Goal: Task Accomplishment & Management: Manage account settings

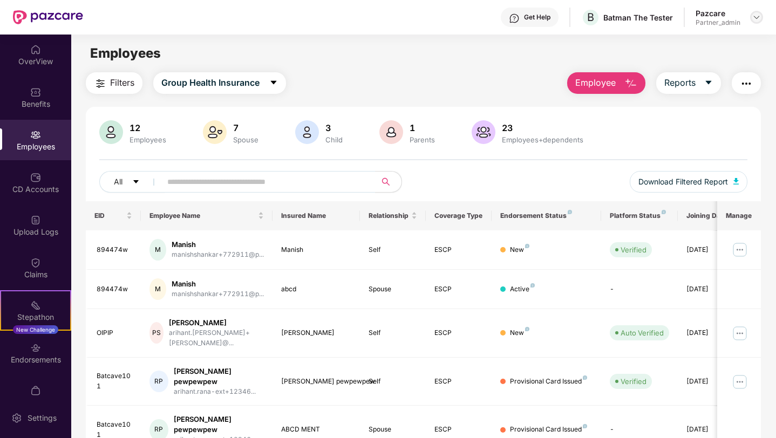
click at [755, 18] on img at bounding box center [757, 17] width 9 height 9
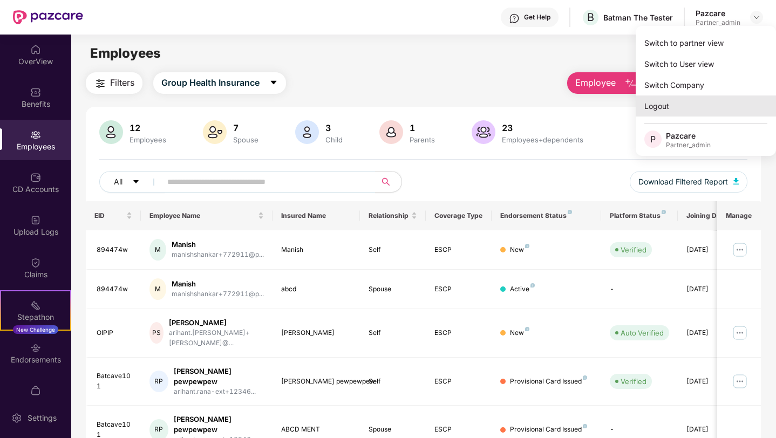
click at [660, 103] on div "Logout" at bounding box center [706, 106] width 140 height 21
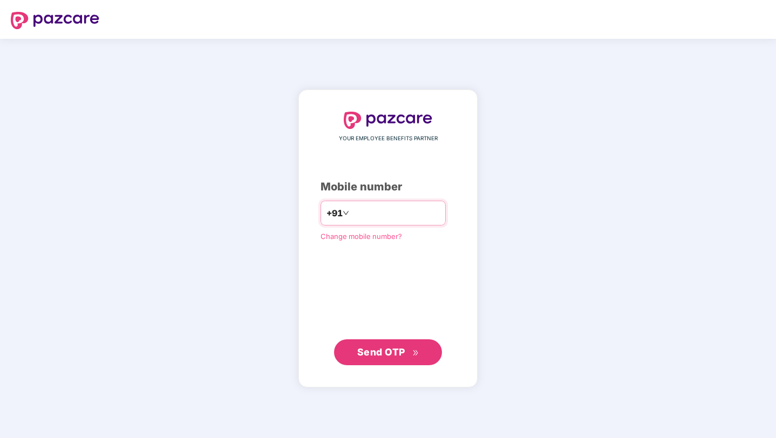
paste input "**********"
type input "**********"
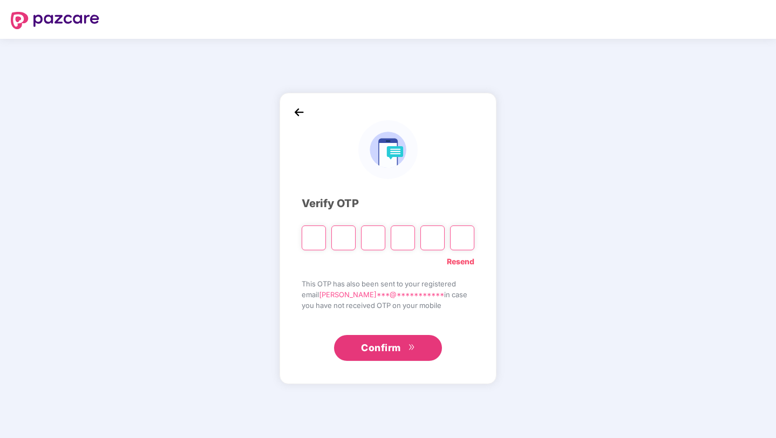
type input "*"
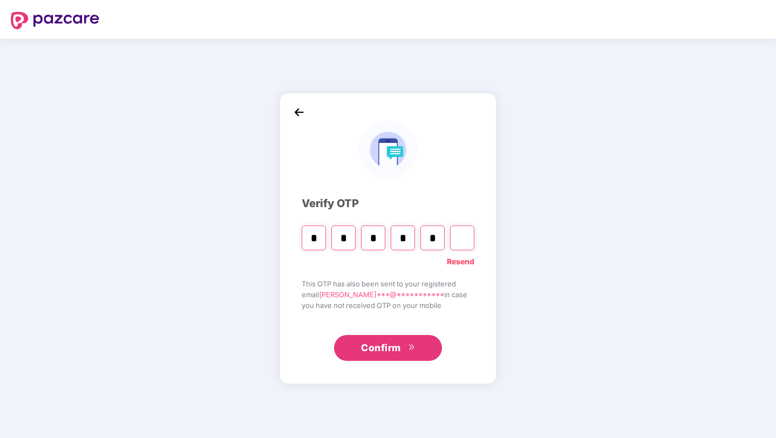
type input "*"
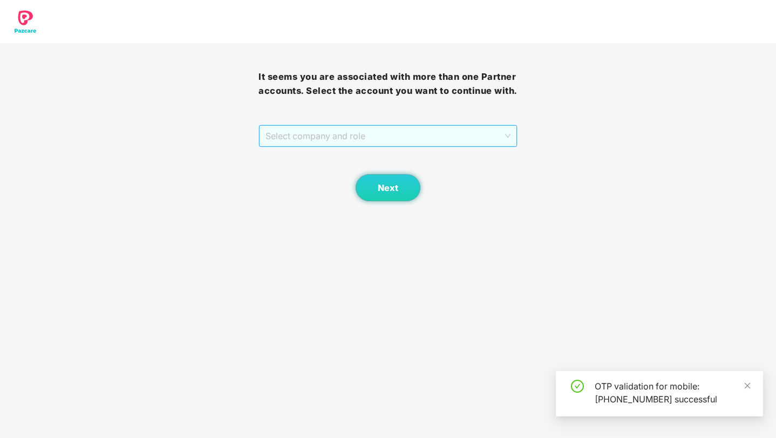
click at [332, 146] on span "Select company and role" at bounding box center [388, 136] width 245 height 21
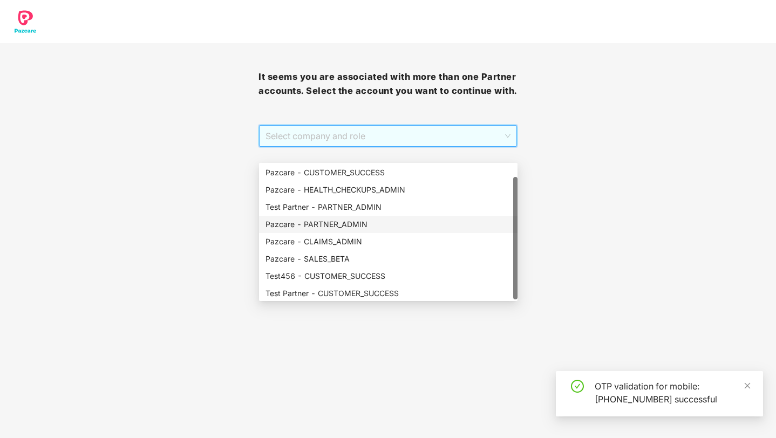
scroll to position [16, 0]
click at [321, 242] on div "Pazcare - CLAIMS_ADMIN" at bounding box center [389, 242] width 246 height 12
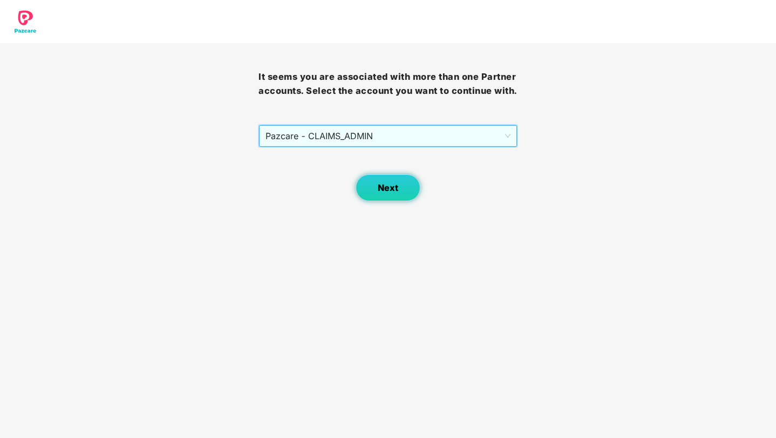
click at [395, 201] on button "Next" at bounding box center [388, 187] width 65 height 27
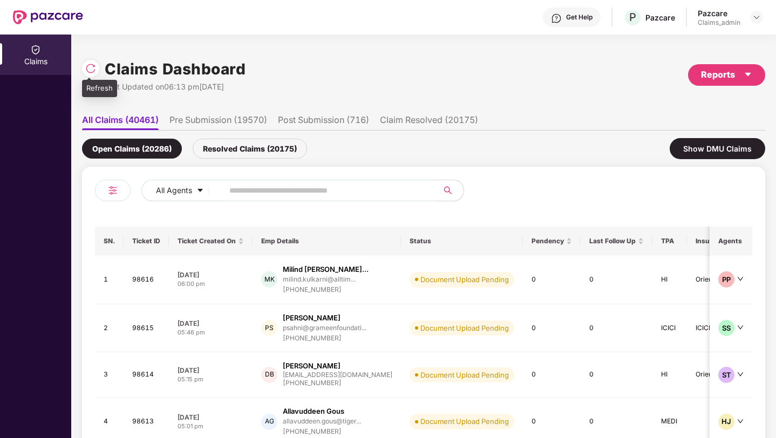
click at [92, 69] on img at bounding box center [90, 68] width 11 height 11
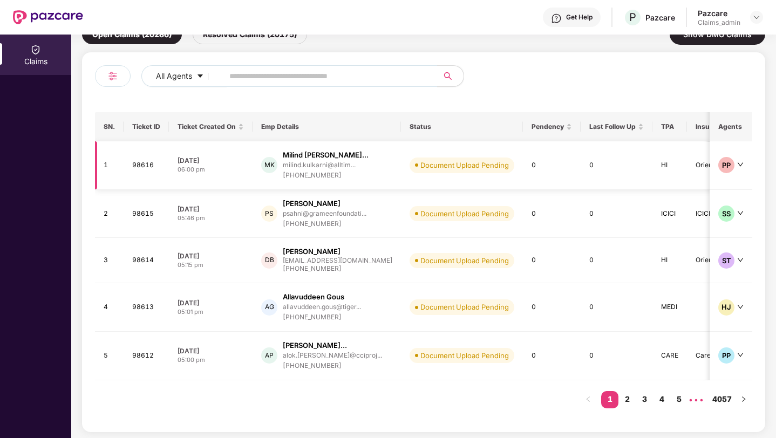
scroll to position [116, 0]
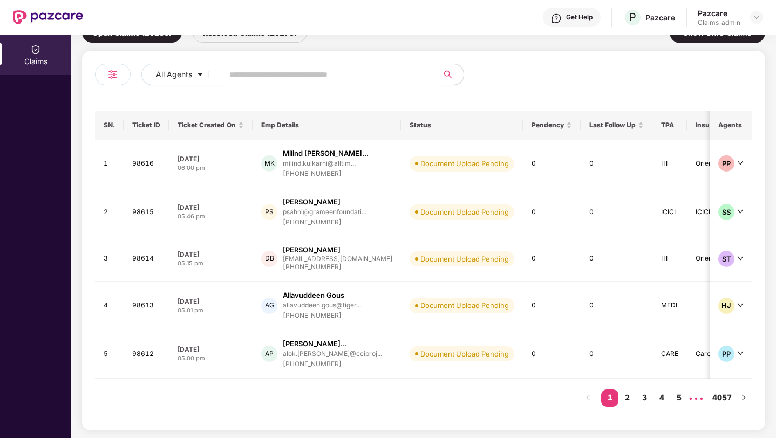
click at [260, 72] on input "text" at bounding box center [326, 74] width 194 height 16
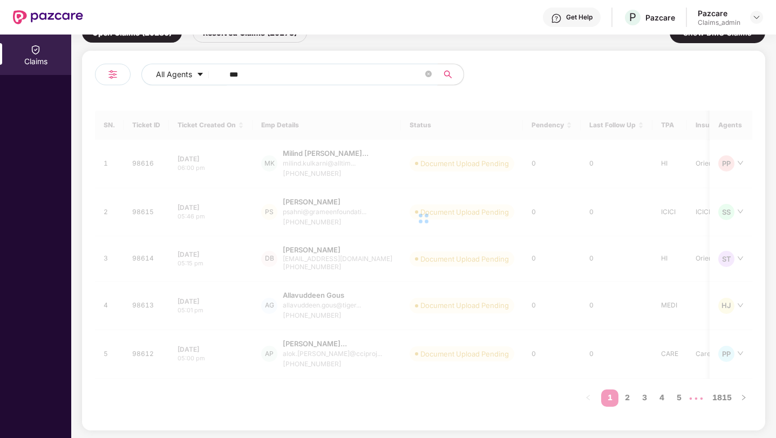
scroll to position [110, 0]
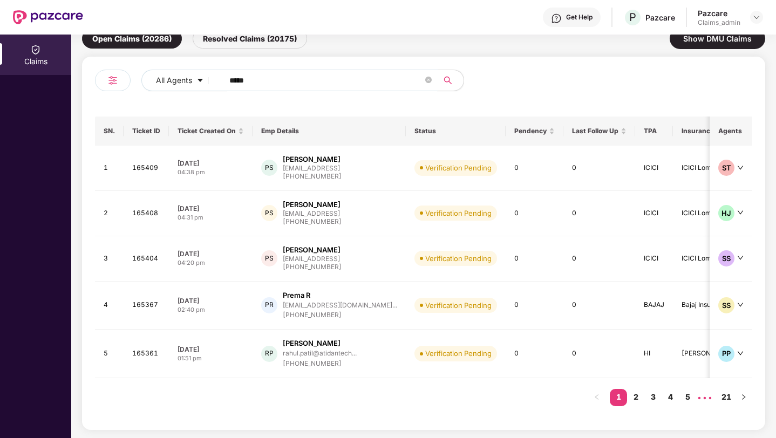
type input "******"
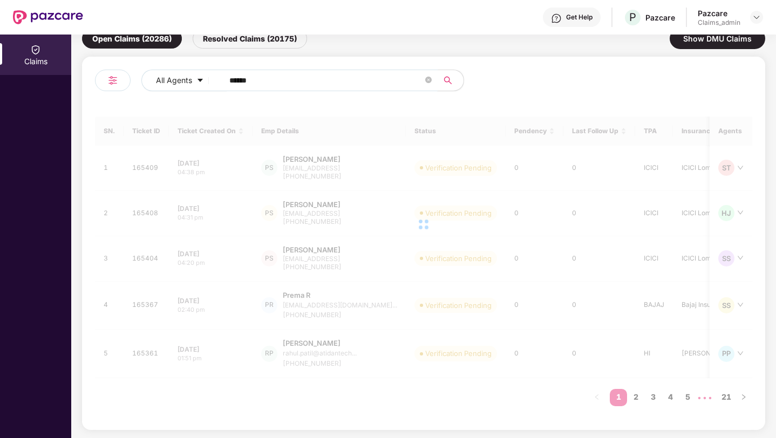
scroll to position [0, 0]
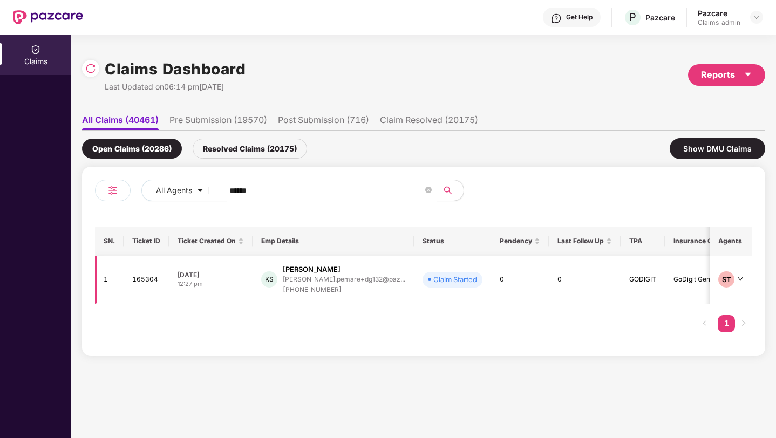
click at [495, 282] on td "0" at bounding box center [520, 280] width 58 height 49
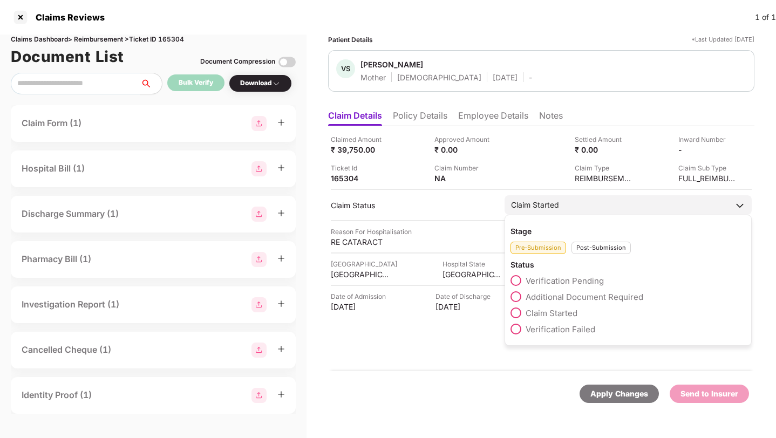
click at [533, 208] on div "Claim Started" at bounding box center [535, 205] width 48 height 12
click at [590, 247] on div "Post-Submission" at bounding box center [601, 248] width 59 height 12
click at [553, 299] on span "Claim Under Process" at bounding box center [567, 297] width 82 height 10
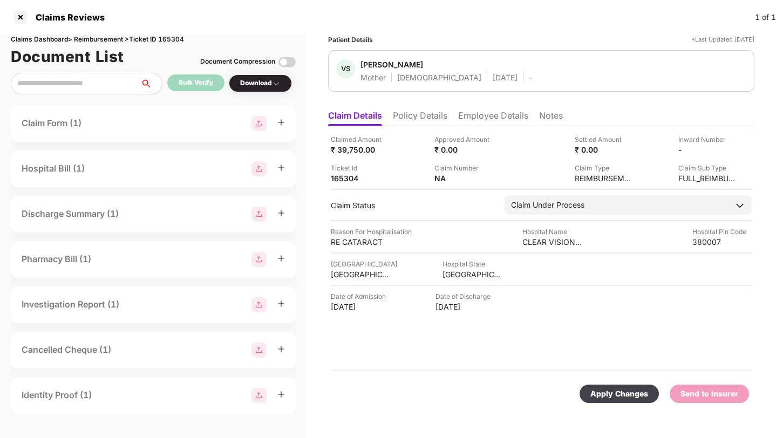
click at [600, 394] on div "Apply Changes" at bounding box center [620, 394] width 58 height 12
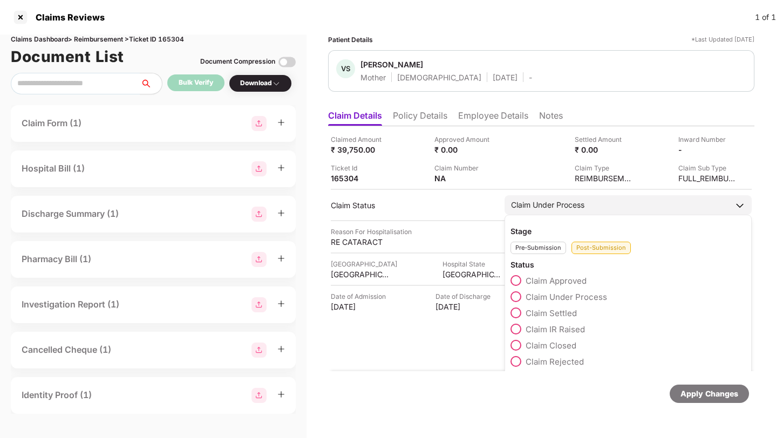
click at [536, 202] on div "Claim Under Process" at bounding box center [547, 205] width 73 height 12
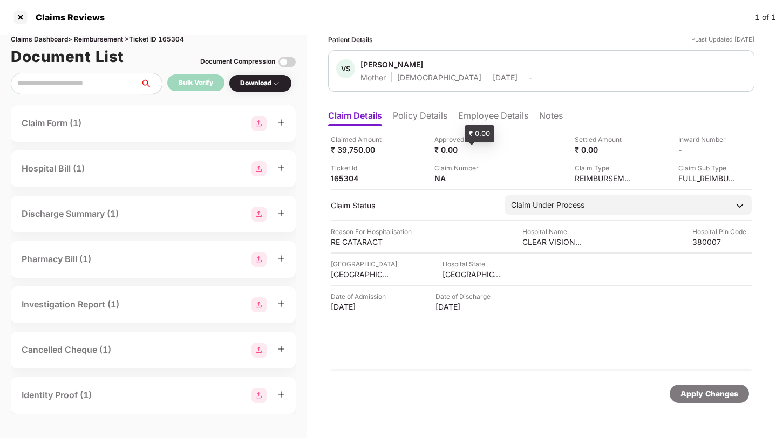
click at [483, 145] on div "₹ 0.00" at bounding box center [464, 150] width 59 height 10
click at [462, 147] on div "₹ 0.00" at bounding box center [464, 150] width 59 height 10
click at [456, 148] on div "₹ 0.00" at bounding box center [464, 150] width 59 height 10
click at [436, 114] on li "Policy Details" at bounding box center [420, 118] width 55 height 16
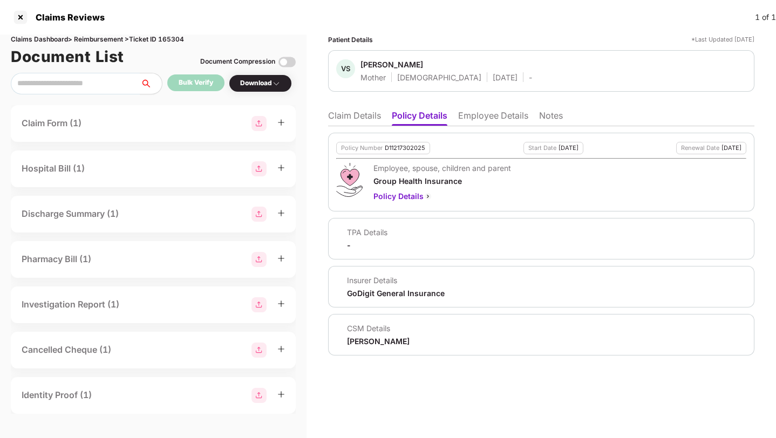
click at [365, 114] on li "Claim Details" at bounding box center [354, 118] width 53 height 16
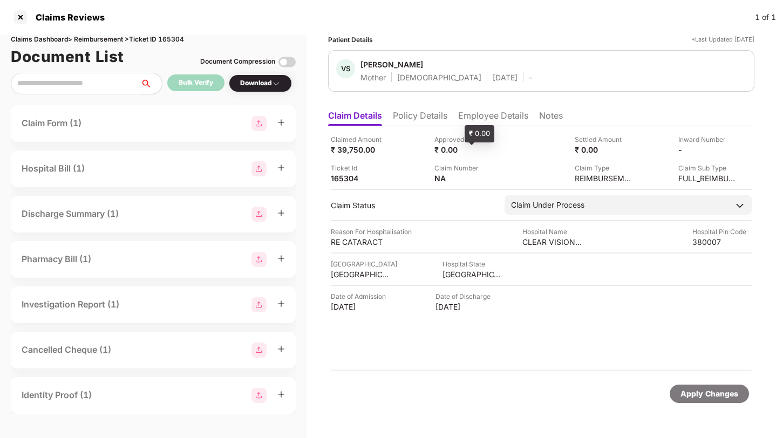
click at [467, 151] on div "₹ 0.00" at bounding box center [464, 150] width 59 height 10
click at [455, 151] on div "₹ 0.00" at bounding box center [464, 150] width 59 height 10
click at [455, 147] on div "₹ 0.00" at bounding box center [464, 150] width 59 height 10
click at [588, 150] on div "₹ 0.00" at bounding box center [604, 150] width 59 height 10
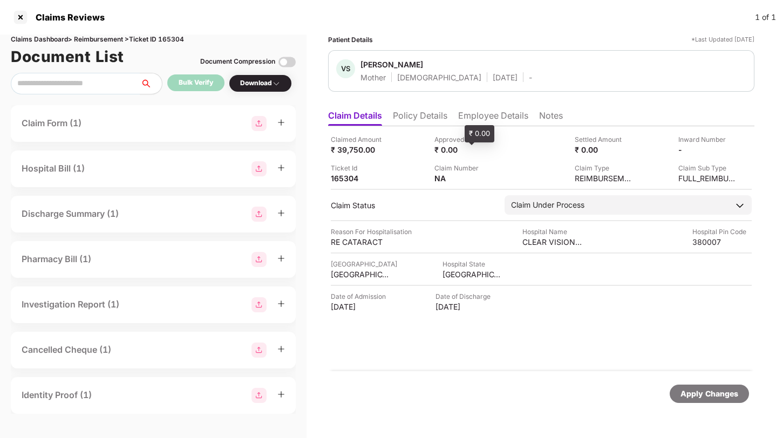
click at [450, 147] on div "₹ 0.00" at bounding box center [464, 150] width 59 height 10
click at [592, 146] on div "₹ 0.00" at bounding box center [604, 150] width 59 height 10
click at [462, 148] on div "₹ 0.00" at bounding box center [464, 150] width 59 height 10
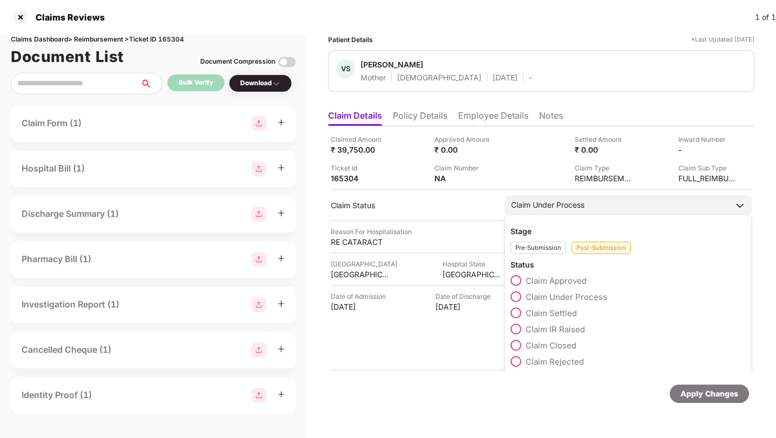
click at [536, 204] on div "Claim Under Process" at bounding box center [547, 205] width 73 height 12
click at [541, 276] on span "Claim Approved" at bounding box center [556, 281] width 61 height 10
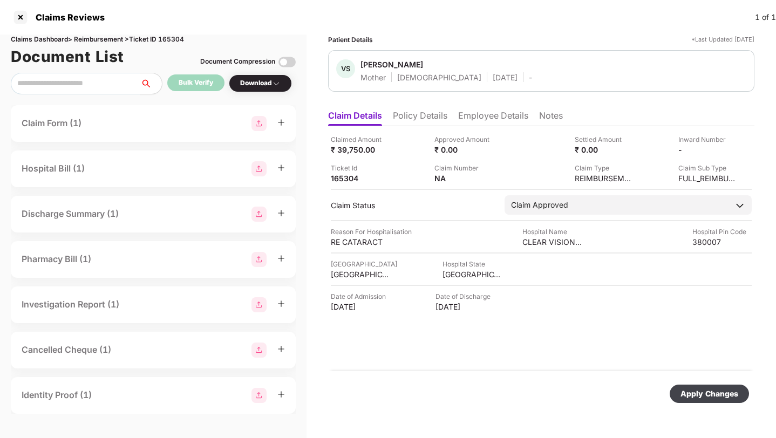
click at [700, 399] on div "Apply Changes" at bounding box center [710, 394] width 58 height 12
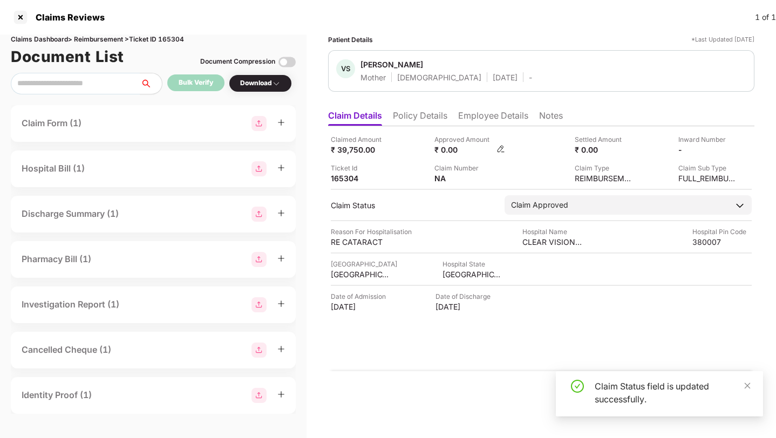
click at [503, 150] on img at bounding box center [501, 149] width 9 height 9
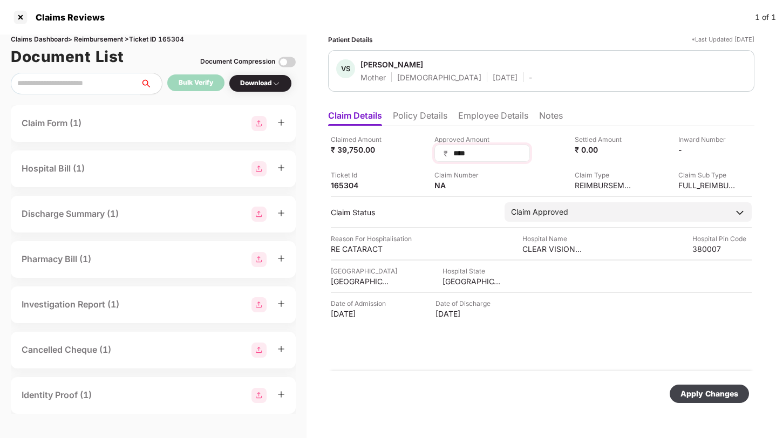
type input "*****"
click at [688, 394] on div "Apply Changes" at bounding box center [710, 394] width 58 height 12
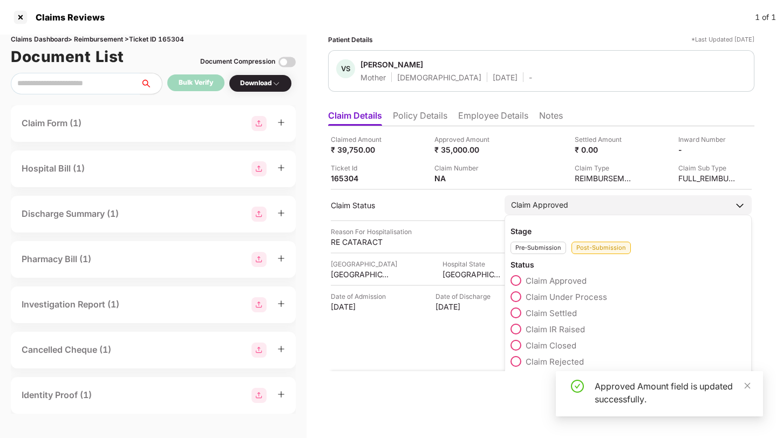
click at [550, 295] on span "Claim Under Process" at bounding box center [567, 297] width 82 height 10
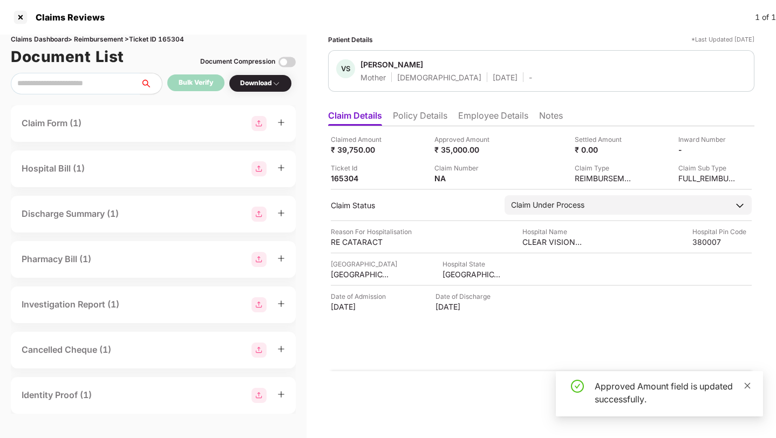
click at [749, 385] on icon "close" at bounding box center [748, 386] width 8 height 8
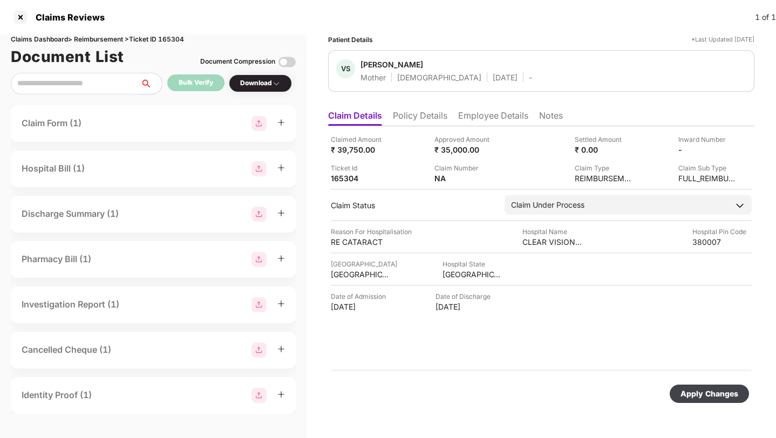
click at [712, 393] on div "Apply Changes" at bounding box center [710, 394] width 58 height 12
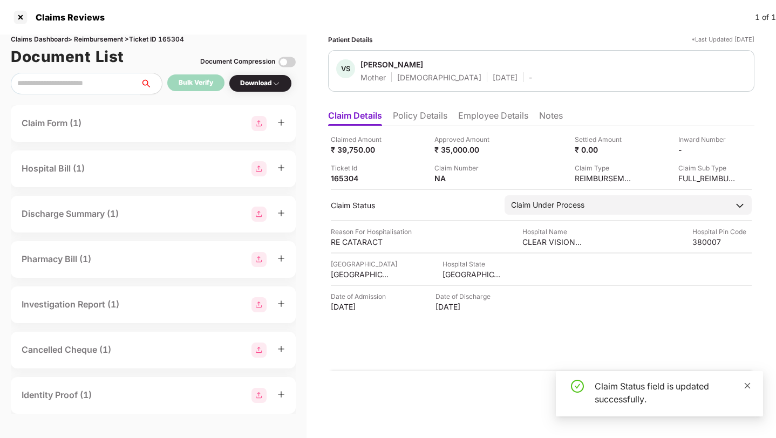
click at [749, 383] on icon "close" at bounding box center [748, 386] width 6 height 6
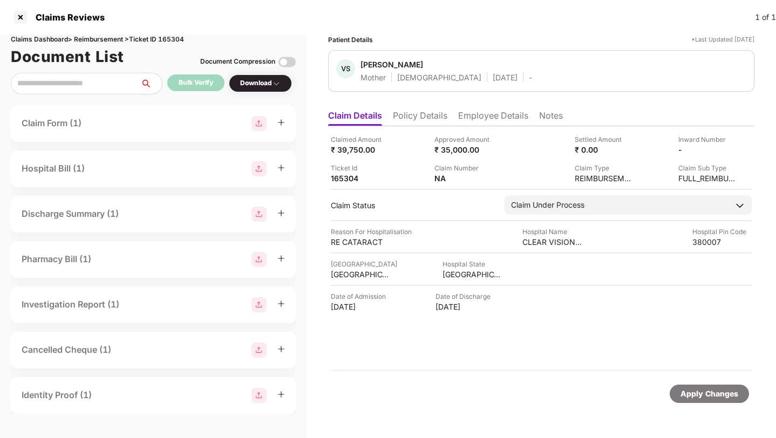
click at [429, 120] on li "Policy Details" at bounding box center [420, 118] width 55 height 16
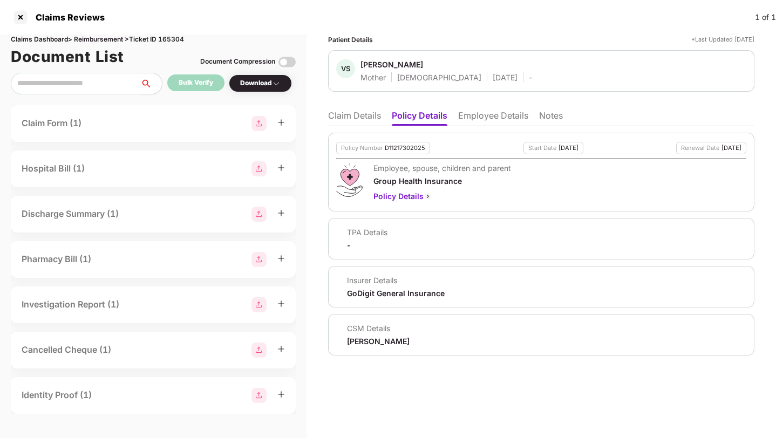
click at [481, 113] on li "Employee Details" at bounding box center [493, 118] width 70 height 16
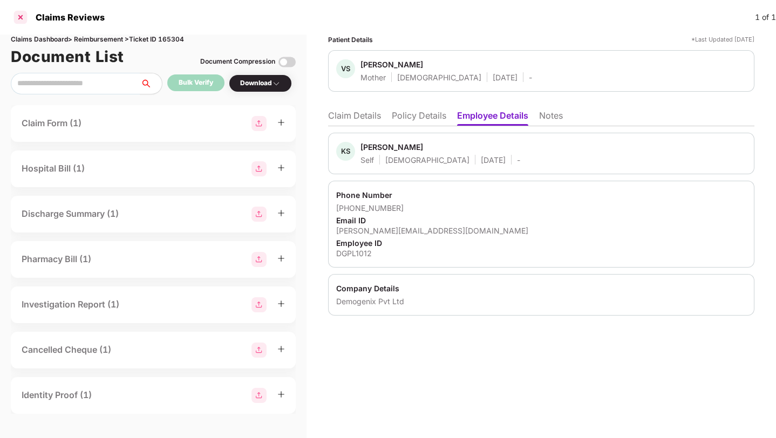
click at [22, 17] on div at bounding box center [20, 17] width 17 height 17
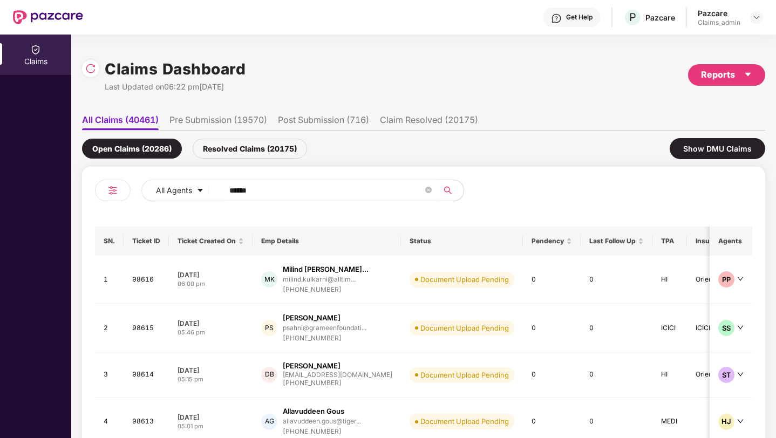
click at [274, 190] on input "******" at bounding box center [326, 190] width 194 height 16
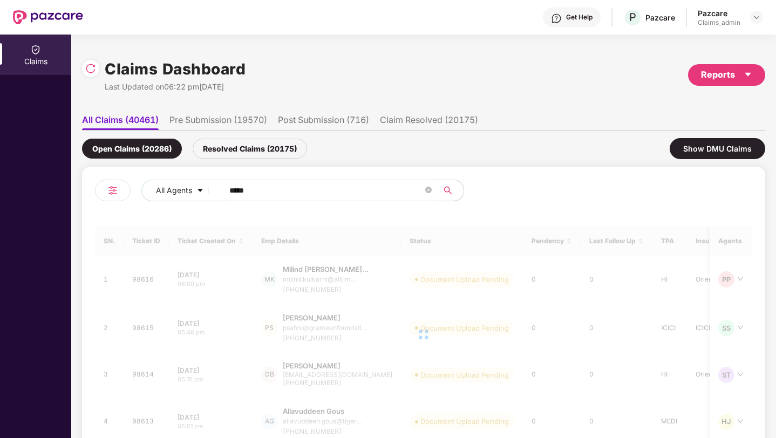
type input "******"
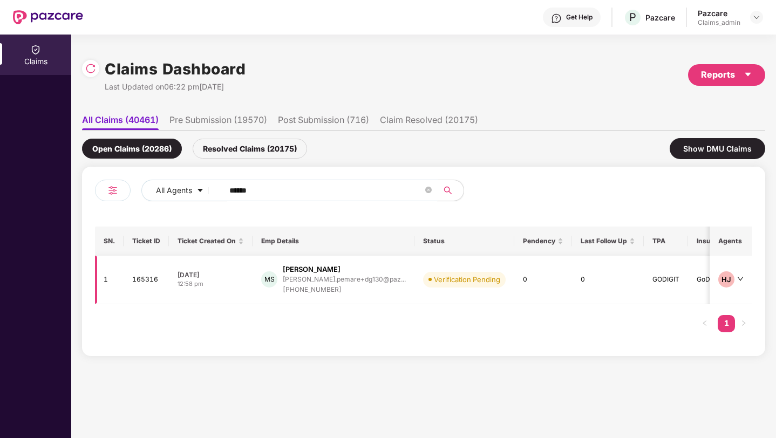
click at [324, 286] on div "[PHONE_NUMBER]" at bounding box center [344, 290] width 123 height 10
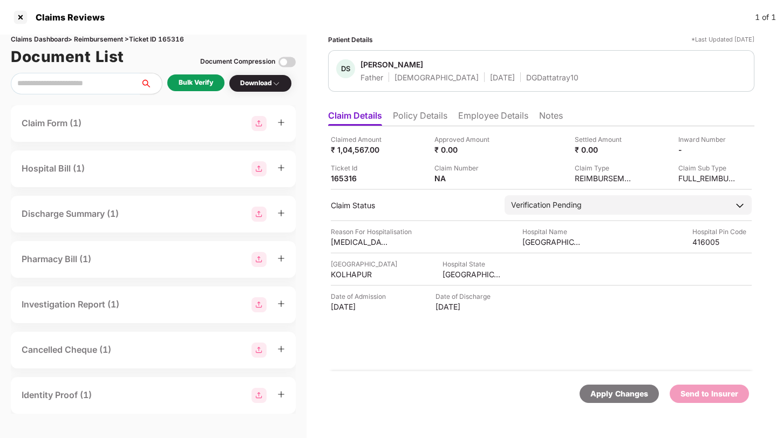
click at [202, 86] on div "Bulk Verify" at bounding box center [196, 83] width 35 height 10
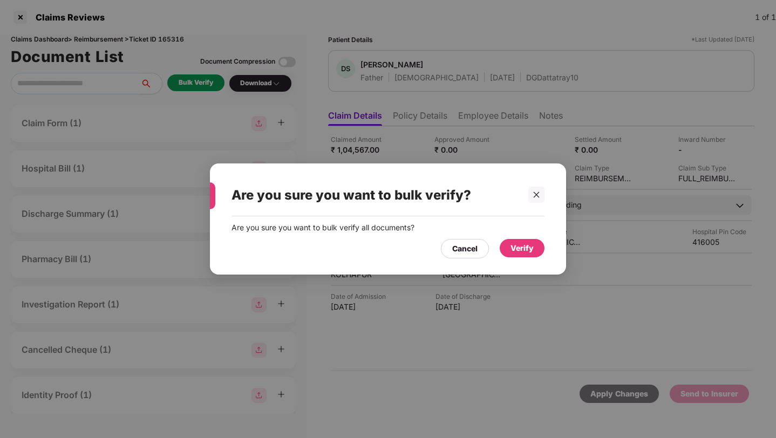
click at [512, 250] on div "Verify" at bounding box center [522, 248] width 23 height 12
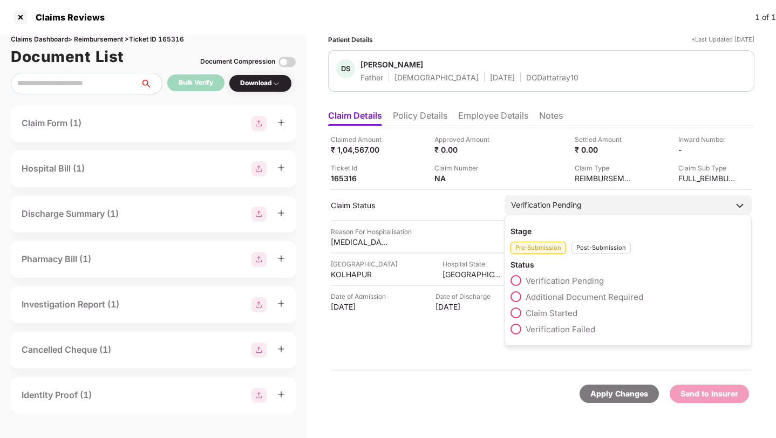
click at [585, 246] on div "Post-Submission" at bounding box center [601, 248] width 59 height 12
click at [546, 247] on div "Pre-Submission" at bounding box center [539, 248] width 56 height 12
click at [542, 312] on span "Claim Started" at bounding box center [552, 313] width 52 height 10
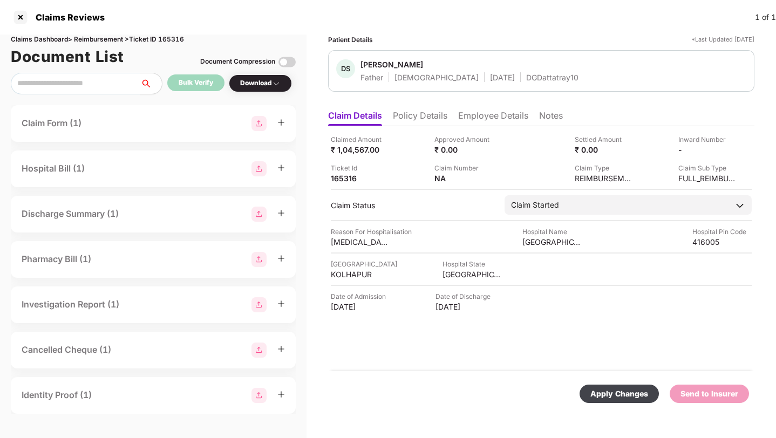
click at [602, 397] on div "Apply Changes" at bounding box center [620, 394] width 58 height 12
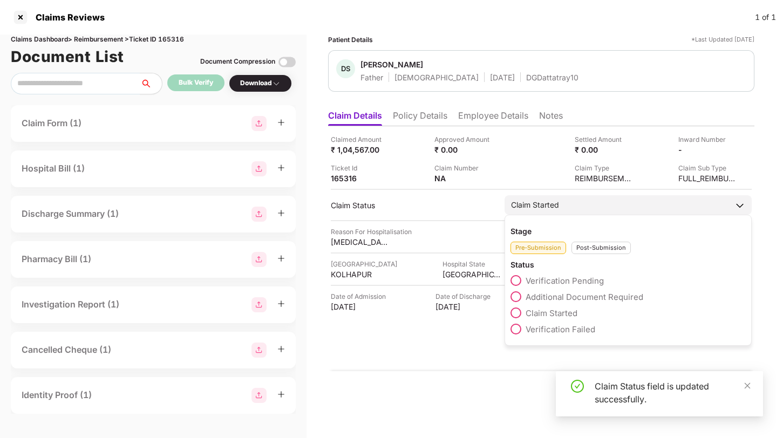
click at [584, 246] on div "Post-Submission" at bounding box center [601, 248] width 59 height 12
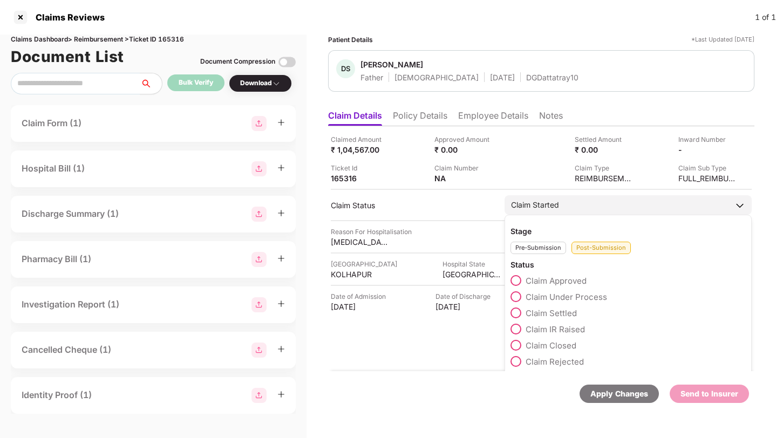
click at [559, 326] on span "Claim IR Raised" at bounding box center [555, 329] width 59 height 10
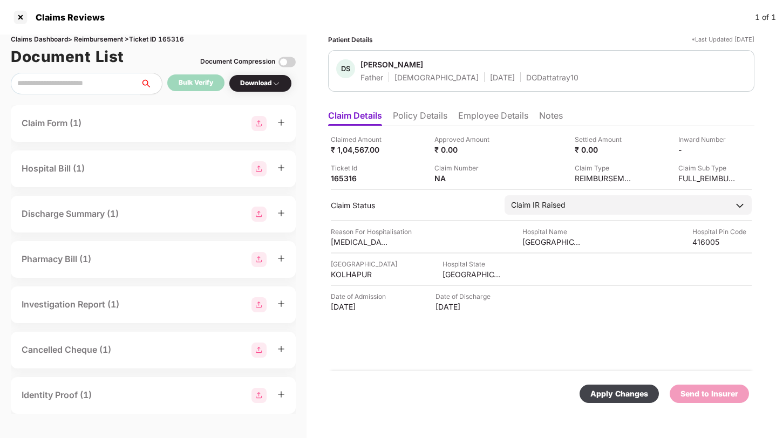
click at [618, 397] on div "Apply Changes" at bounding box center [620, 394] width 58 height 12
click at [25, 18] on div at bounding box center [20, 17] width 17 height 17
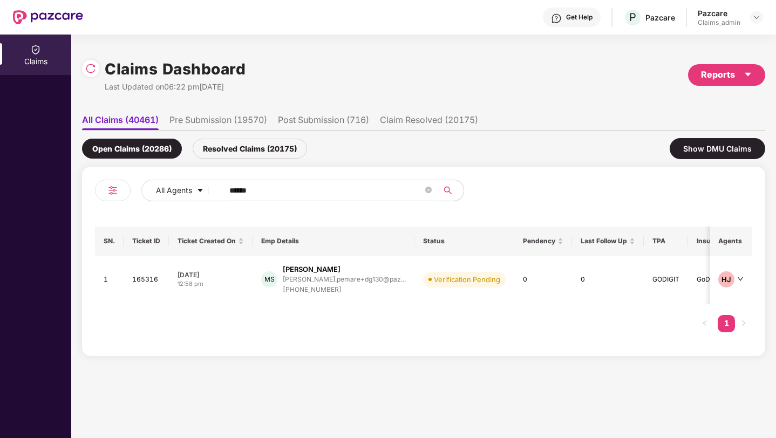
click at [248, 184] on input "******" at bounding box center [326, 190] width 194 height 16
click at [91, 63] on img at bounding box center [90, 68] width 11 height 11
click at [423, 291] on td "Claim Ir Raised" at bounding box center [456, 280] width 82 height 49
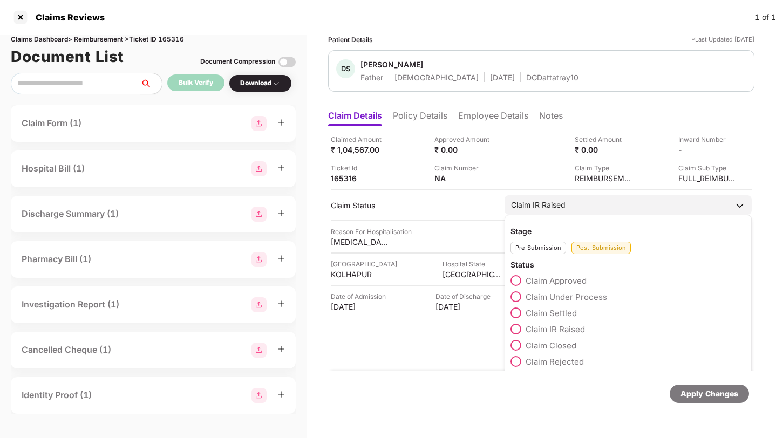
click at [545, 248] on div "Pre-Submission" at bounding box center [539, 248] width 56 height 12
click at [584, 247] on div "Post-Submission" at bounding box center [601, 248] width 59 height 12
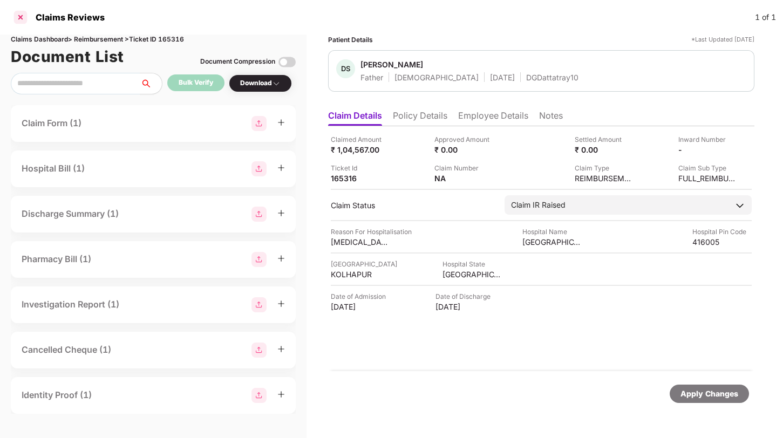
click at [23, 16] on div at bounding box center [20, 17] width 17 height 17
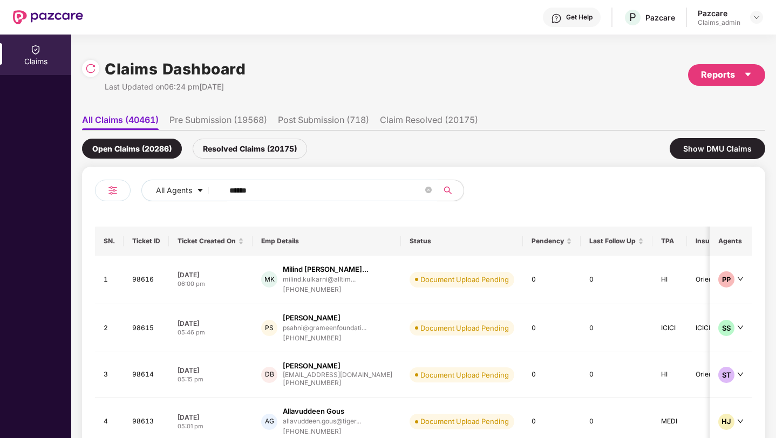
click at [275, 190] on input "******" at bounding box center [326, 190] width 194 height 16
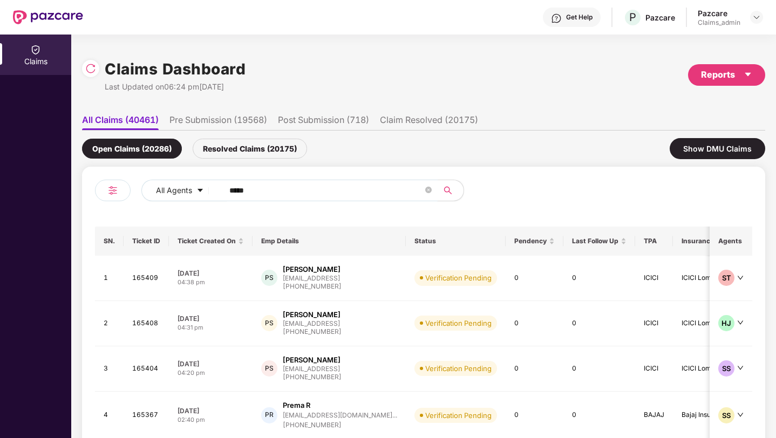
type input "******"
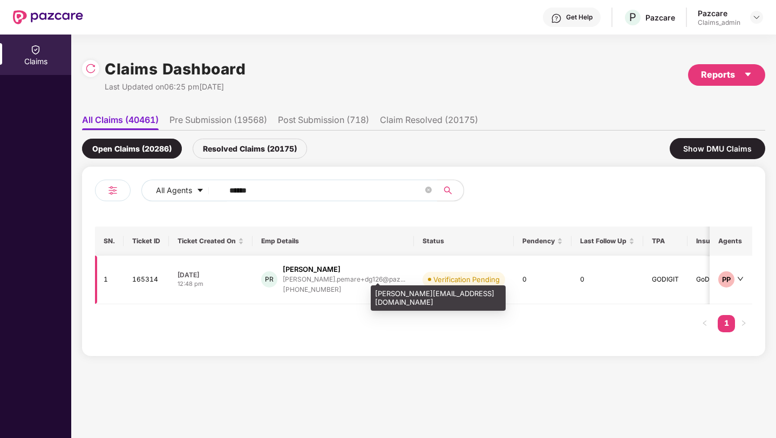
click at [331, 282] on div "[PERSON_NAME].pemare+dg126@paz..." at bounding box center [344, 279] width 123 height 7
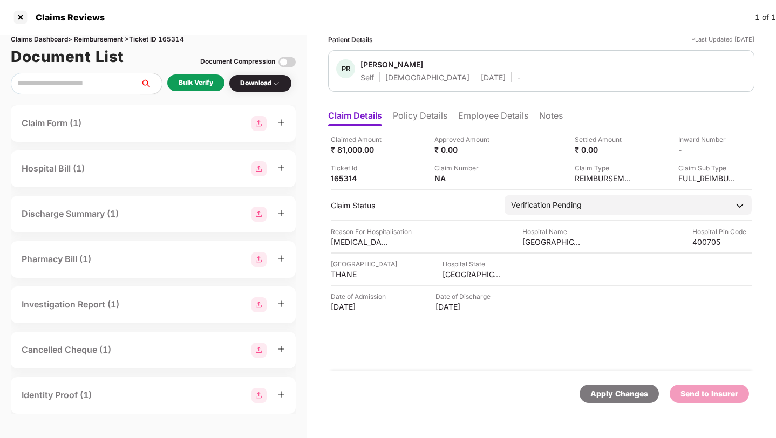
click at [205, 85] on div "Bulk Verify" at bounding box center [196, 83] width 35 height 10
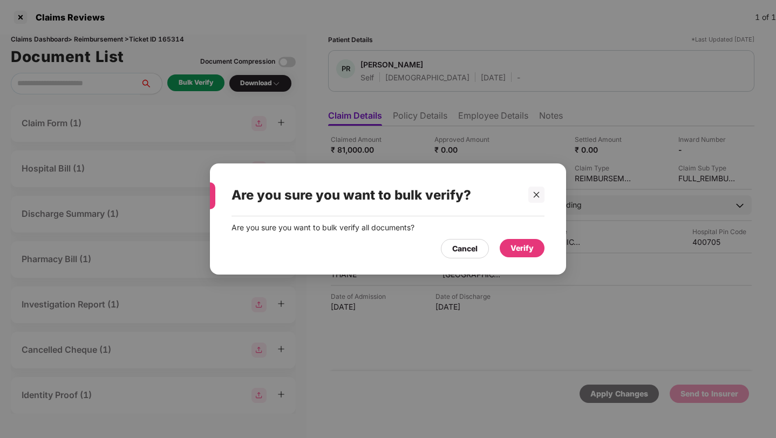
click at [510, 245] on div "Verify" at bounding box center [522, 248] width 45 height 18
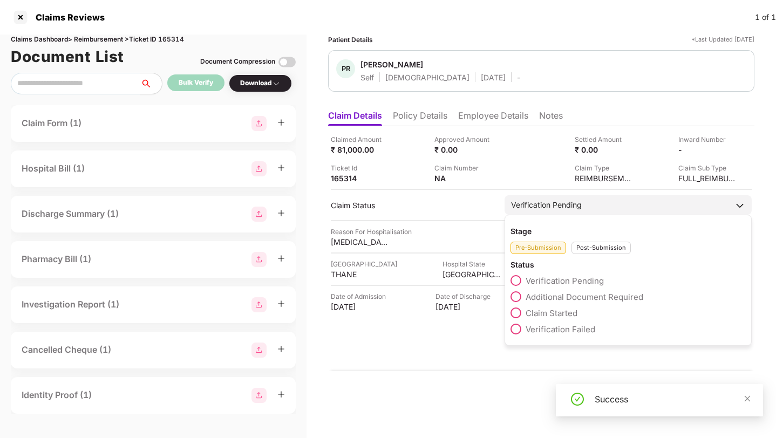
click at [557, 312] on span "Claim Started" at bounding box center [552, 313] width 52 height 10
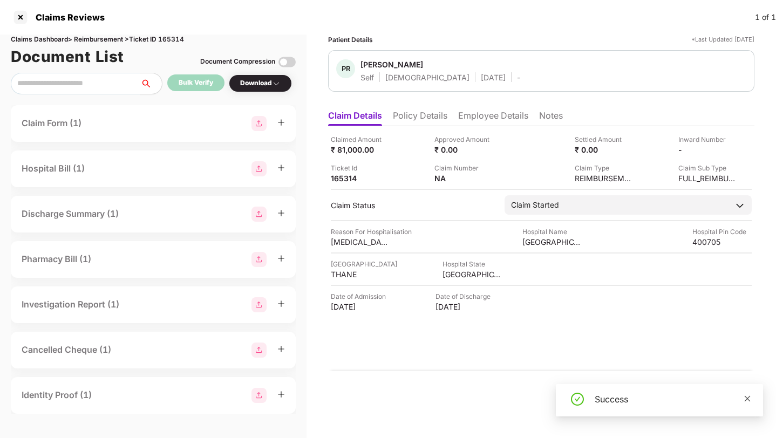
click at [748, 397] on icon "close" at bounding box center [748, 399] width 8 height 8
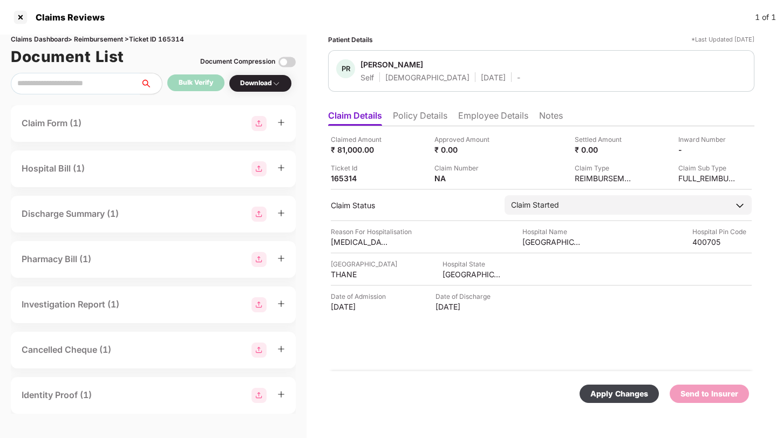
click at [629, 396] on div "Apply Changes" at bounding box center [620, 394] width 58 height 12
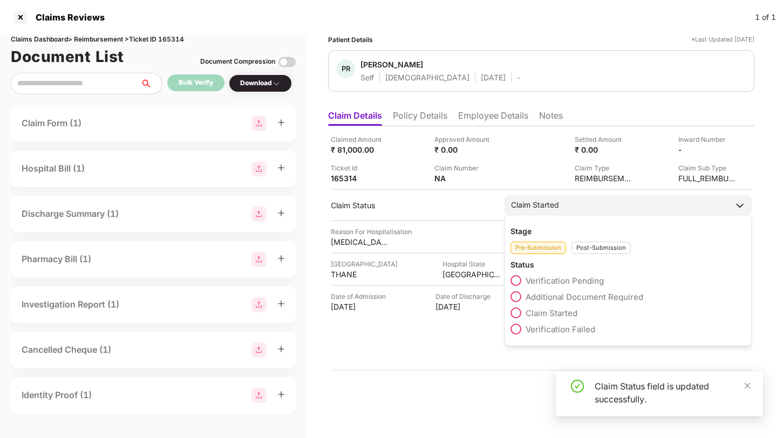
click at [562, 208] on div "Claim Started" at bounding box center [628, 204] width 247 height 19
click at [592, 245] on div "Post-Submission" at bounding box center [601, 248] width 59 height 12
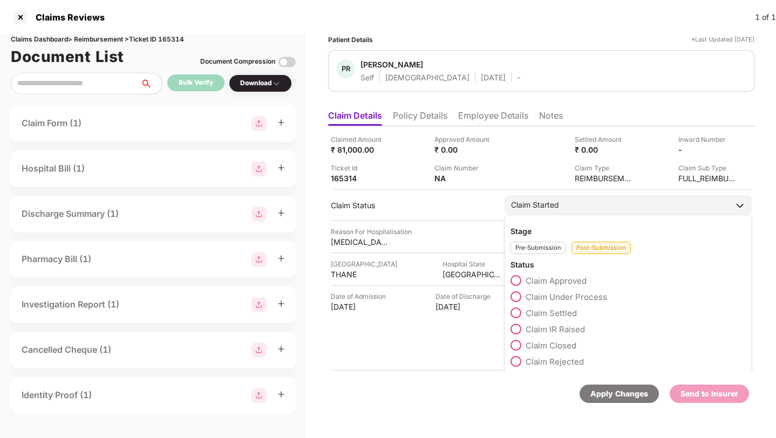
click at [552, 358] on span "Claim Rejected" at bounding box center [555, 362] width 58 height 10
click at [538, 277] on span "Claim Approved" at bounding box center [556, 281] width 61 height 10
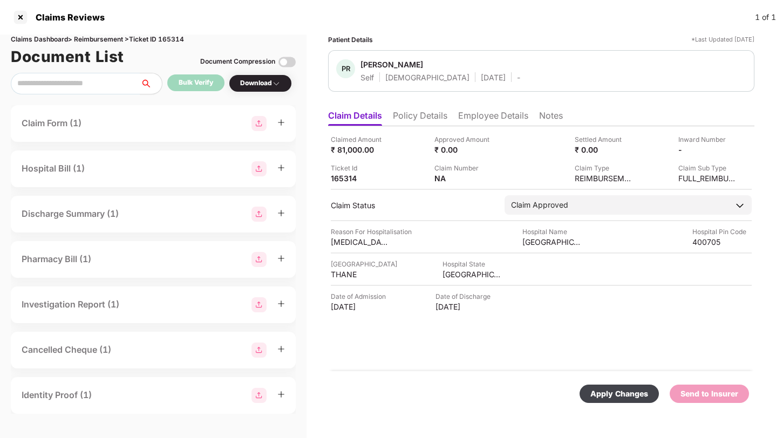
click at [607, 391] on div "Apply Changes" at bounding box center [620, 394] width 58 height 12
click at [499, 150] on img at bounding box center [501, 149] width 9 height 9
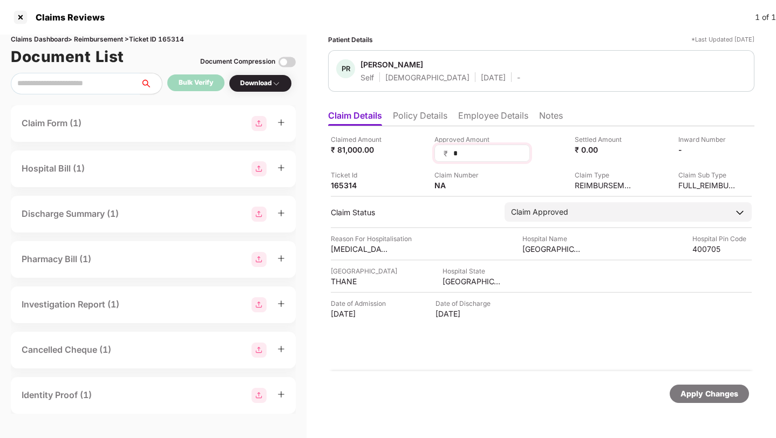
click at [472, 153] on input "*" at bounding box center [486, 153] width 69 height 11
type input "*****"
click at [498, 183] on div "Claim Number NA" at bounding box center [483, 180] width 96 height 21
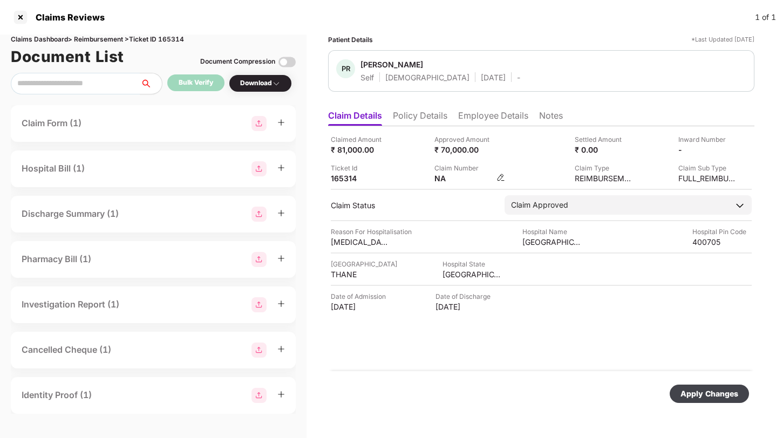
click at [500, 178] on img at bounding box center [501, 177] width 9 height 9
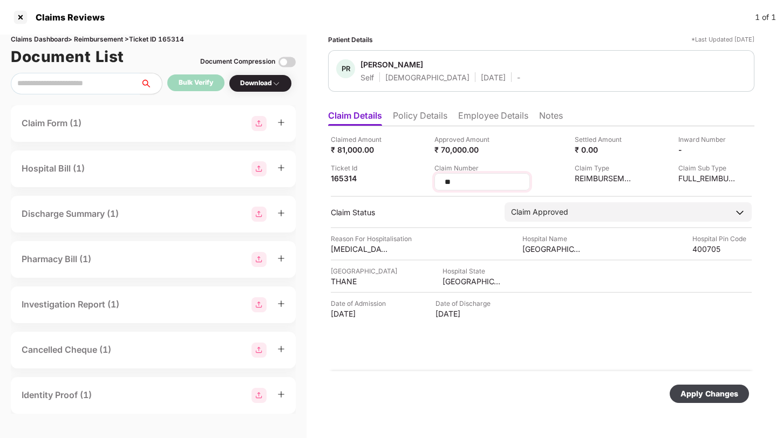
type input "*"
type input "******"
click at [692, 395] on div "Apply Changes" at bounding box center [710, 394] width 58 height 12
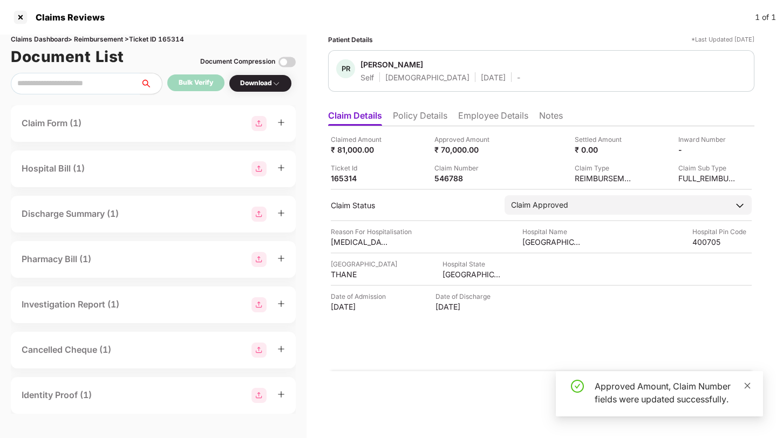
click at [745, 385] on icon "close" at bounding box center [748, 386] width 8 height 8
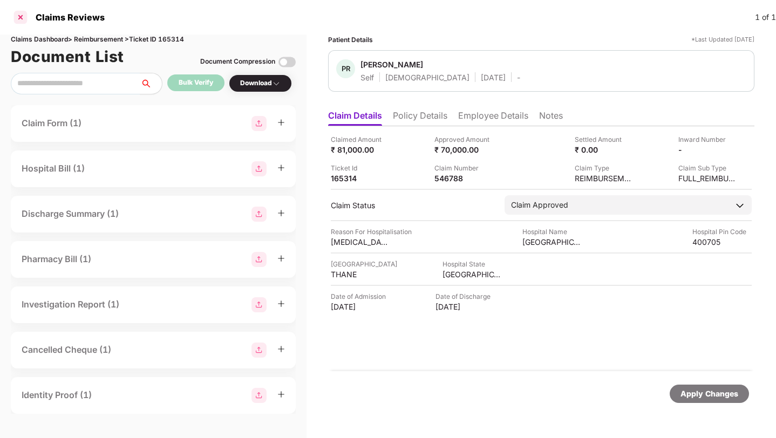
click at [22, 17] on div at bounding box center [20, 17] width 17 height 17
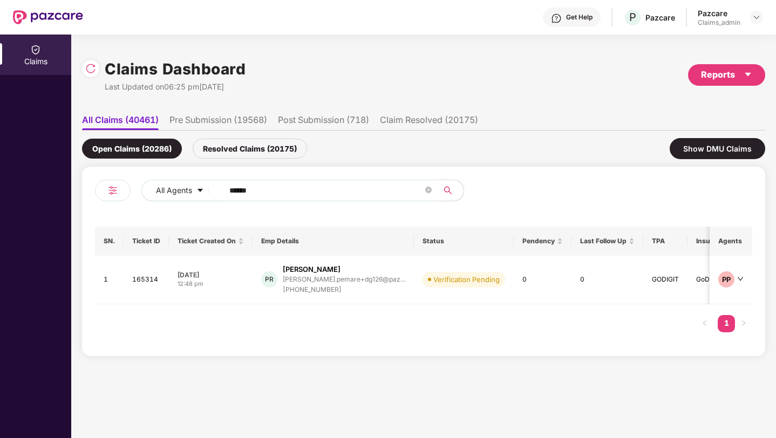
click at [293, 192] on input "******" at bounding box center [326, 190] width 194 height 16
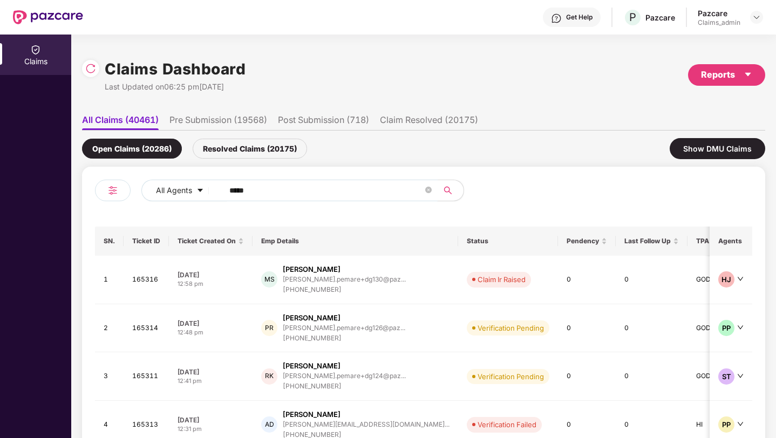
type input "******"
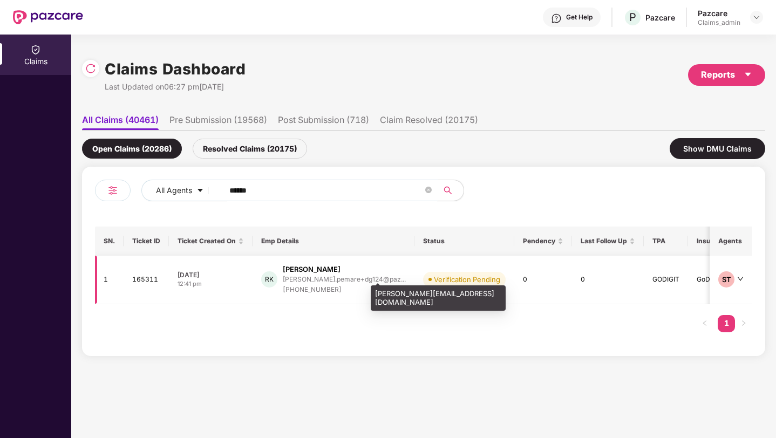
click at [337, 279] on div "[PERSON_NAME].pemare+dg124@paz..." at bounding box center [344, 279] width 123 height 7
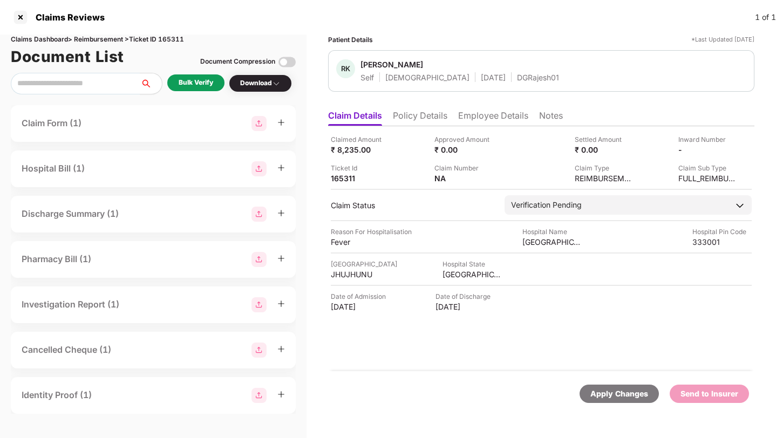
click at [192, 86] on div "Bulk Verify" at bounding box center [196, 83] width 35 height 10
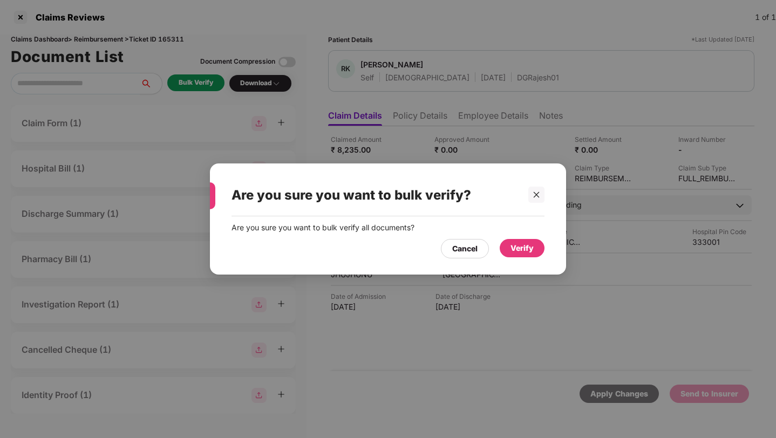
click at [517, 246] on div "Verify" at bounding box center [522, 248] width 23 height 12
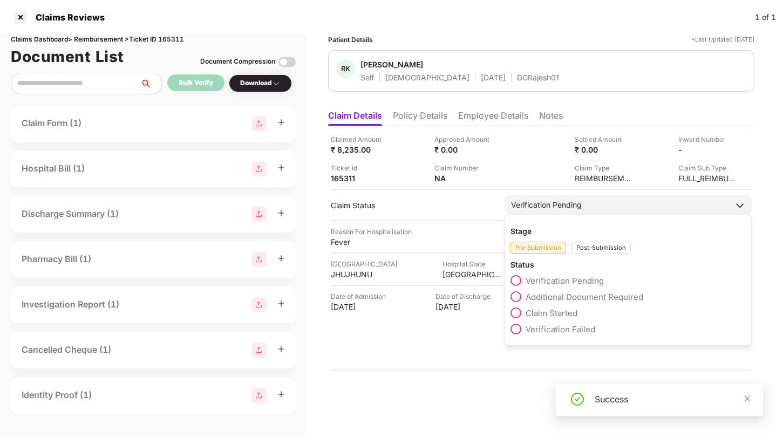
click at [532, 309] on span "Claim Started" at bounding box center [552, 313] width 52 height 10
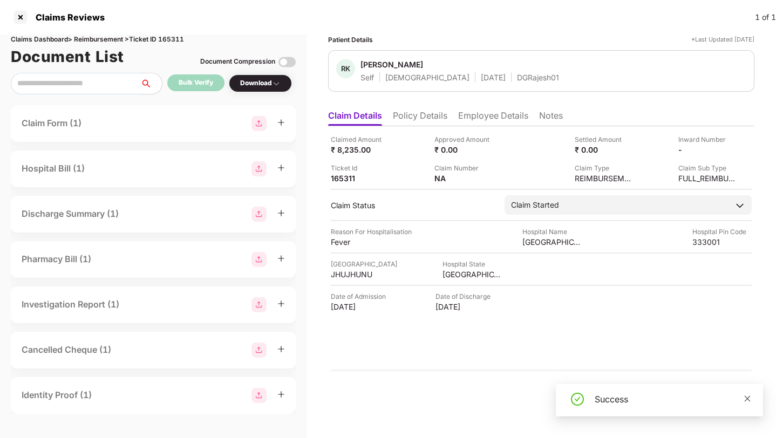
click at [749, 398] on icon "close" at bounding box center [748, 399] width 8 height 8
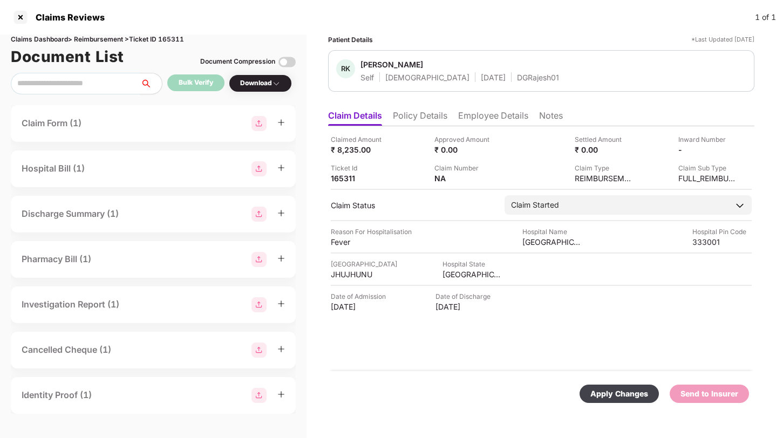
click at [614, 393] on div "Apply Changes" at bounding box center [620, 394] width 58 height 12
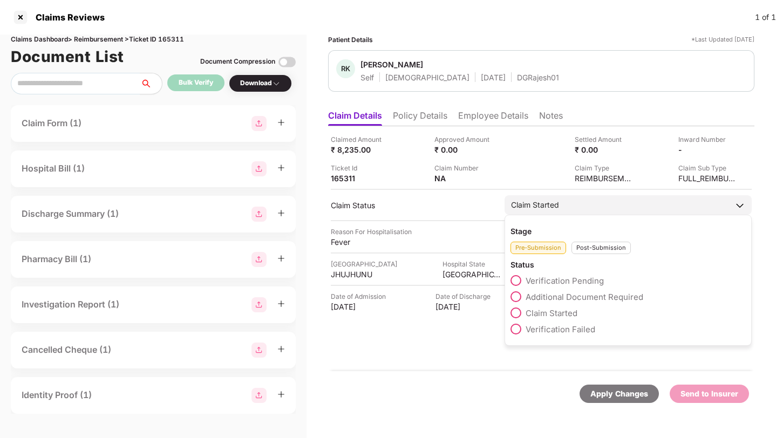
click at [592, 246] on div "Post-Submission" at bounding box center [601, 248] width 59 height 12
click at [547, 360] on span "Claim Rejected" at bounding box center [555, 362] width 58 height 10
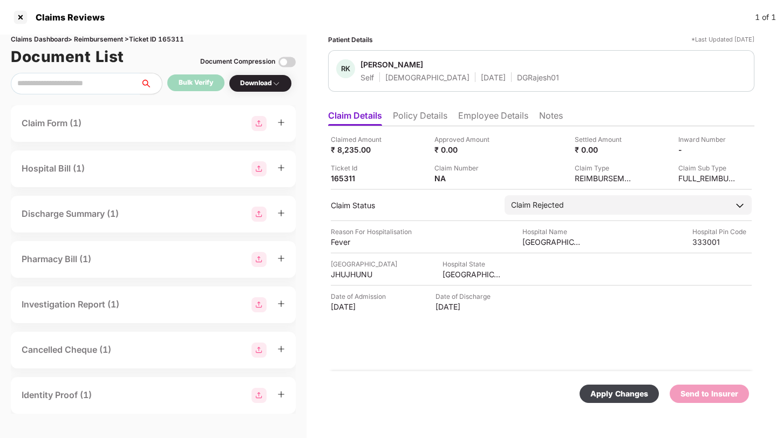
click at [609, 394] on div "Apply Changes" at bounding box center [620, 394] width 58 height 12
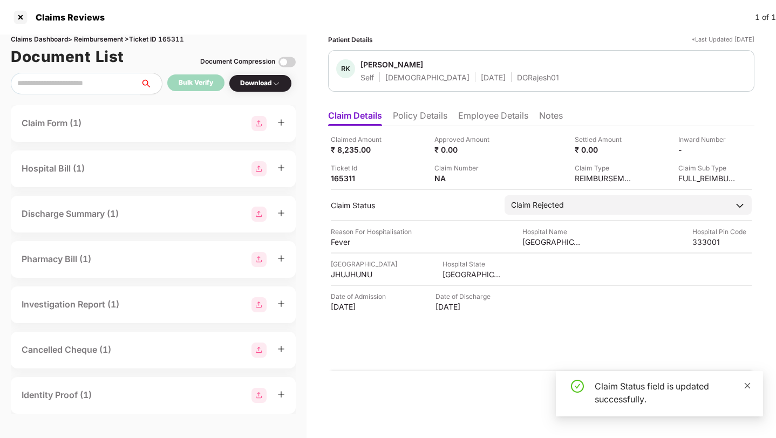
click at [746, 385] on icon "close" at bounding box center [748, 386] width 8 height 8
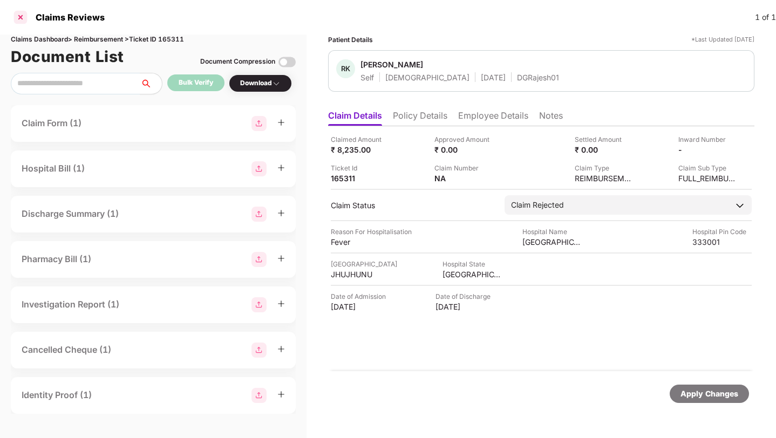
click at [23, 15] on div at bounding box center [20, 17] width 17 height 17
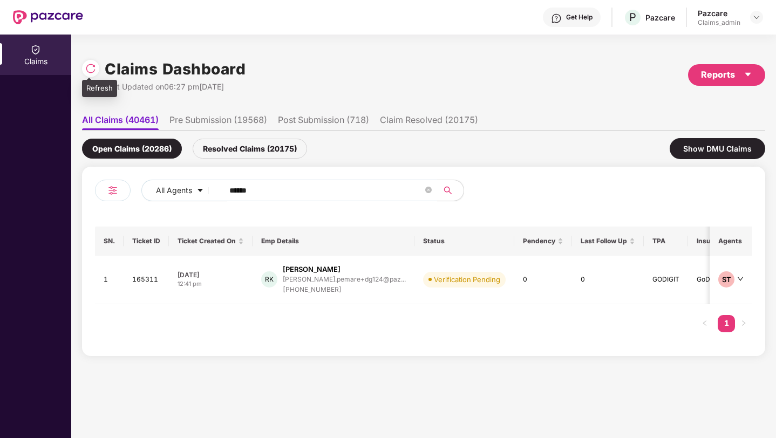
click at [89, 70] on img at bounding box center [90, 68] width 11 height 11
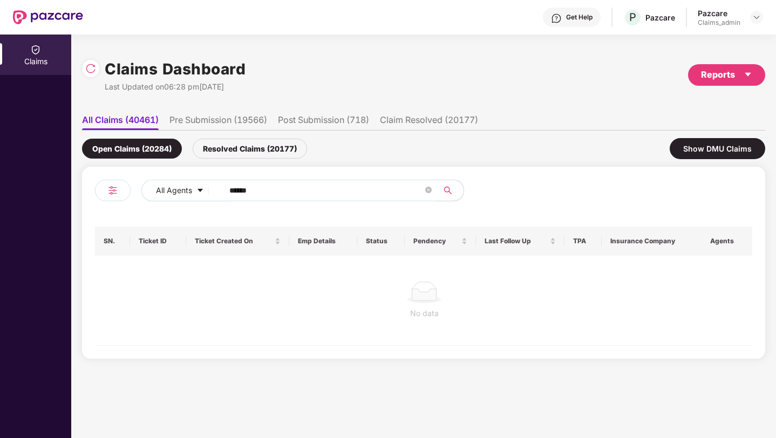
click at [300, 188] on input "******" at bounding box center [326, 190] width 194 height 16
click at [429, 192] on icon "close-circle" at bounding box center [428, 190] width 6 height 6
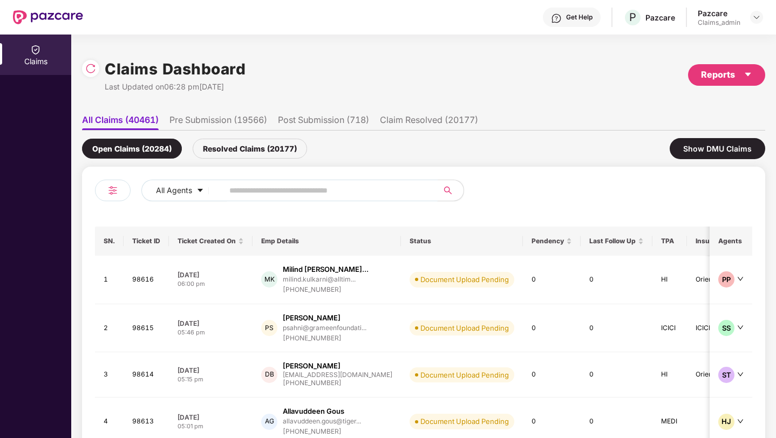
click at [240, 191] on input "text" at bounding box center [326, 190] width 194 height 16
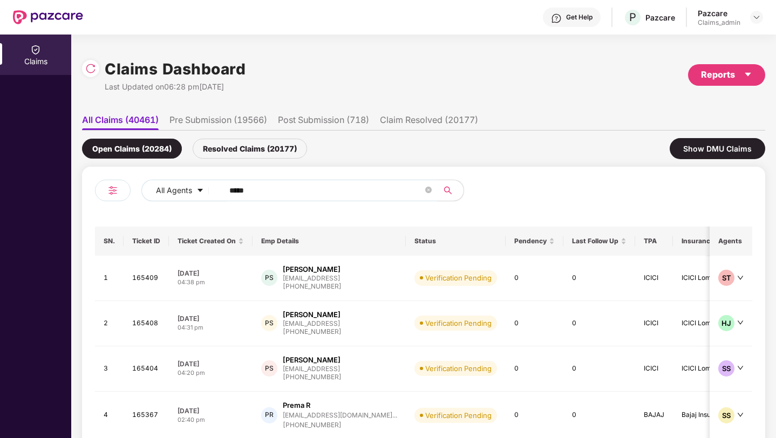
type input "******"
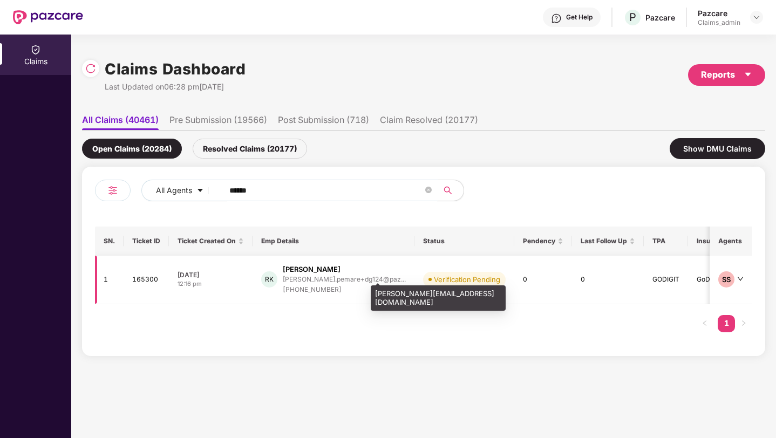
click at [333, 281] on div "[PERSON_NAME].pemare+dg124@paz..." at bounding box center [344, 279] width 123 height 7
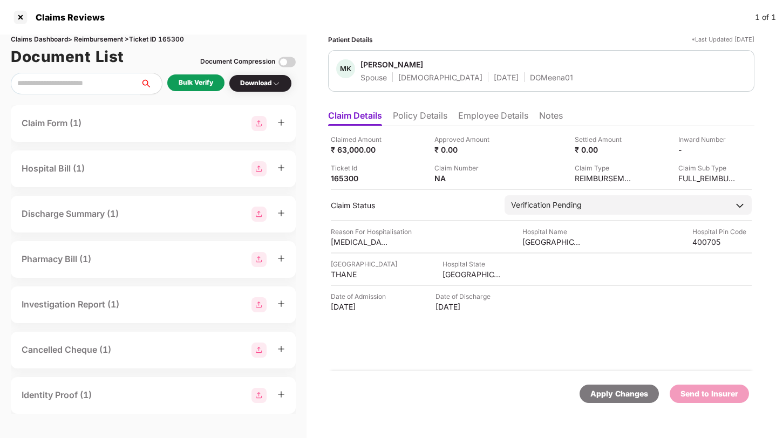
click at [187, 84] on div "Bulk Verify" at bounding box center [196, 83] width 35 height 10
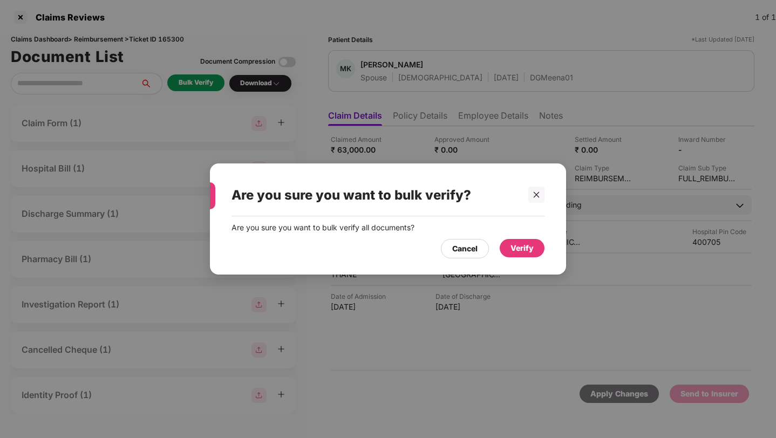
click at [520, 250] on div "Verify" at bounding box center [522, 248] width 23 height 12
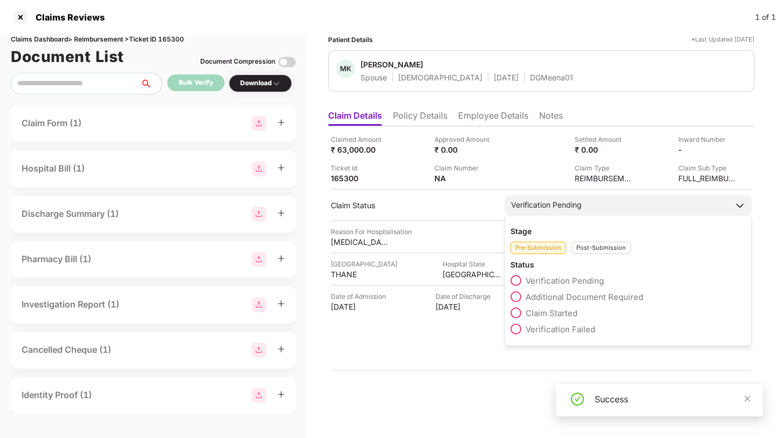
click at [547, 310] on span "Claim Started" at bounding box center [552, 313] width 52 height 10
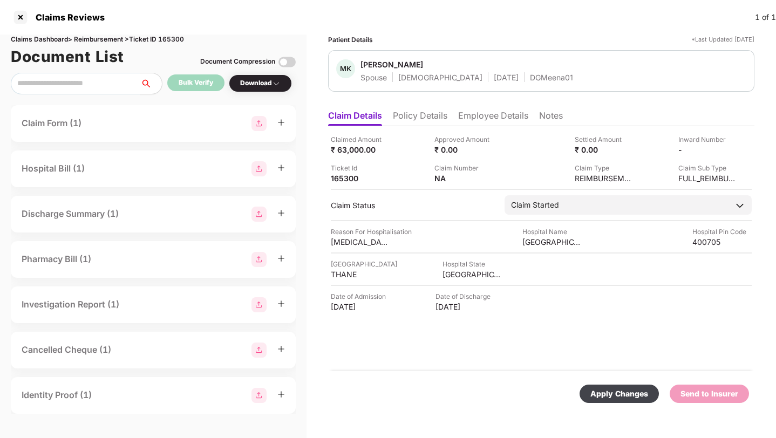
click at [619, 392] on div "Apply Changes" at bounding box center [620, 394] width 58 height 12
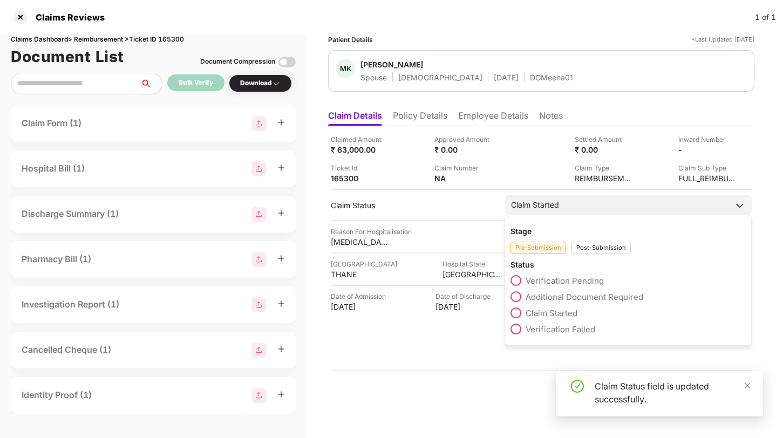
click at [582, 244] on div "Post-Submission" at bounding box center [601, 248] width 59 height 12
click at [546, 276] on span "Claim Approved" at bounding box center [556, 281] width 61 height 10
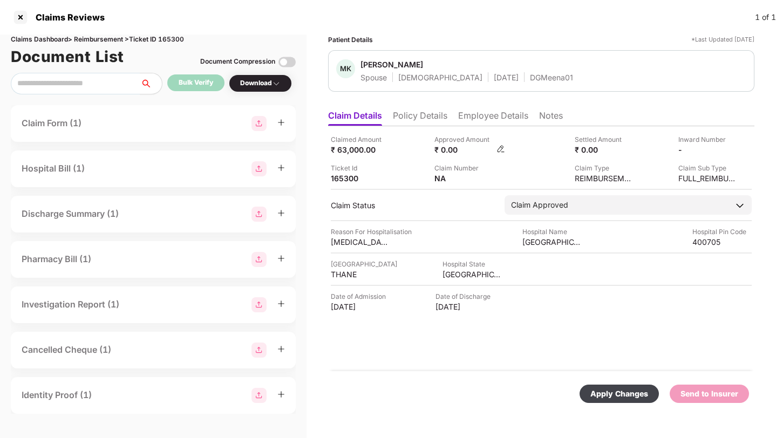
click at [500, 146] on img at bounding box center [501, 149] width 9 height 9
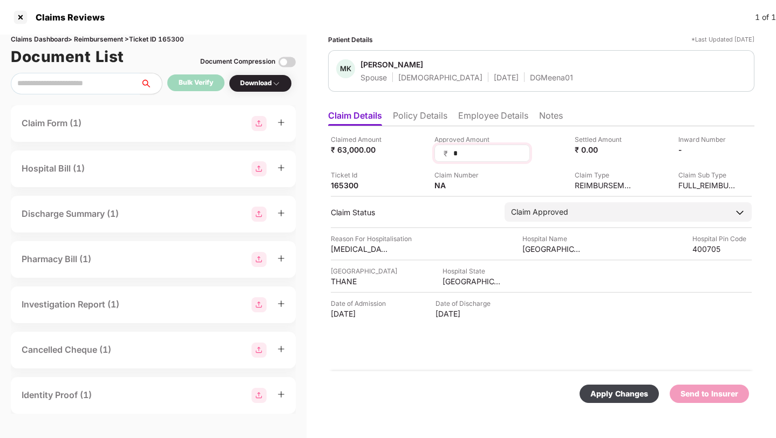
click at [468, 148] on input "*" at bounding box center [486, 153] width 69 height 11
type input "*****"
click at [602, 398] on div "Apply Changes" at bounding box center [620, 394] width 58 height 12
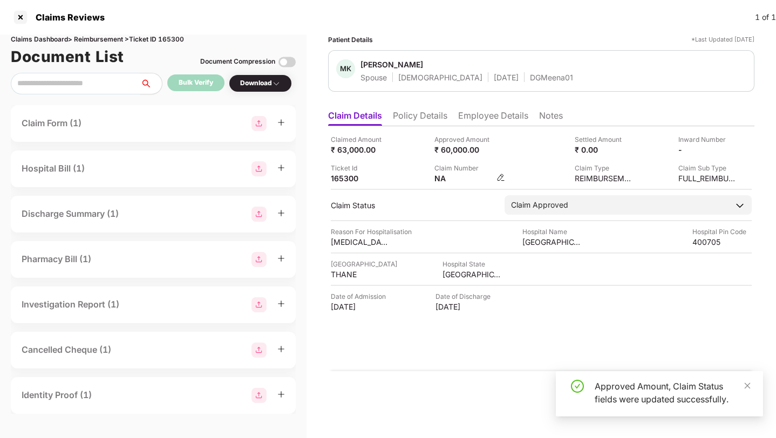
click at [500, 175] on img at bounding box center [501, 177] width 9 height 9
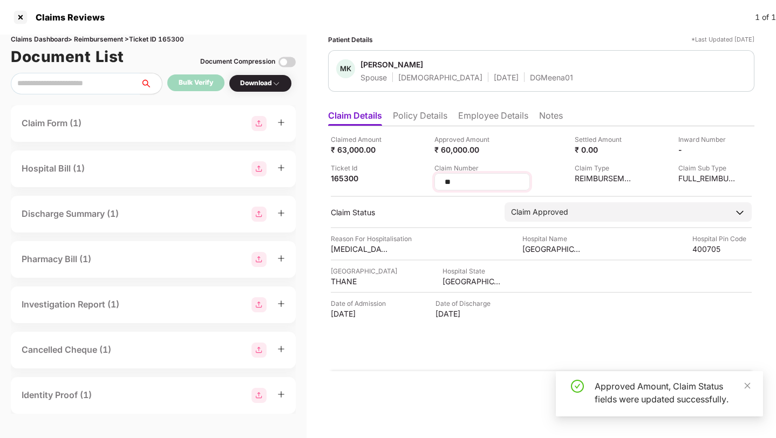
type input "*"
type input "*******"
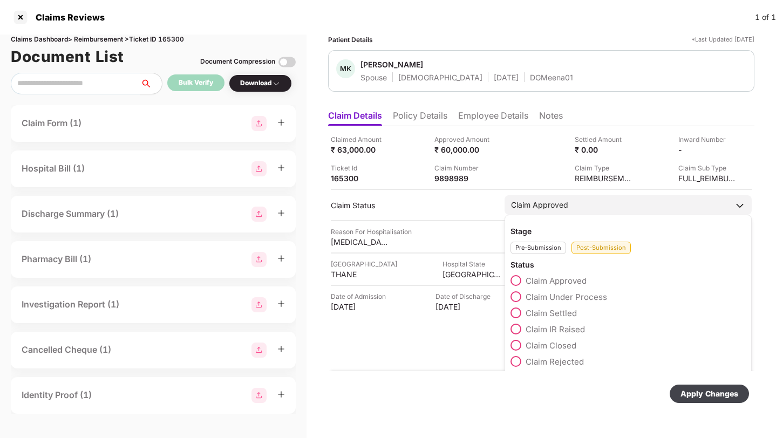
click at [554, 317] on div "Claim Settled" at bounding box center [628, 316] width 235 height 16
click at [517, 313] on span at bounding box center [516, 313] width 11 height 11
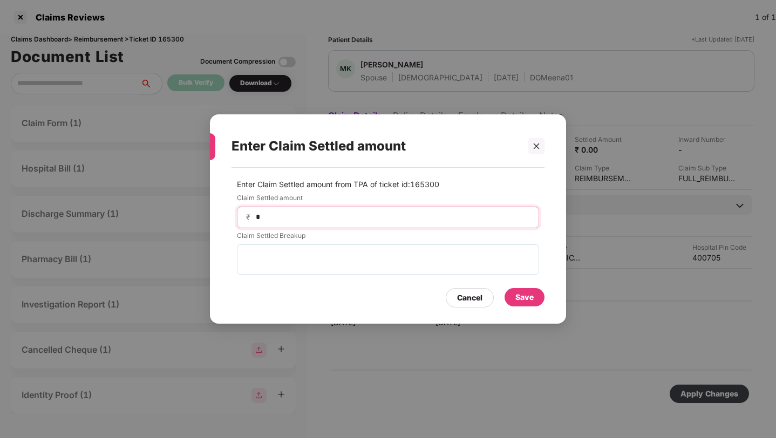
click at [290, 220] on input "*" at bounding box center [392, 217] width 275 height 11
type input "*****"
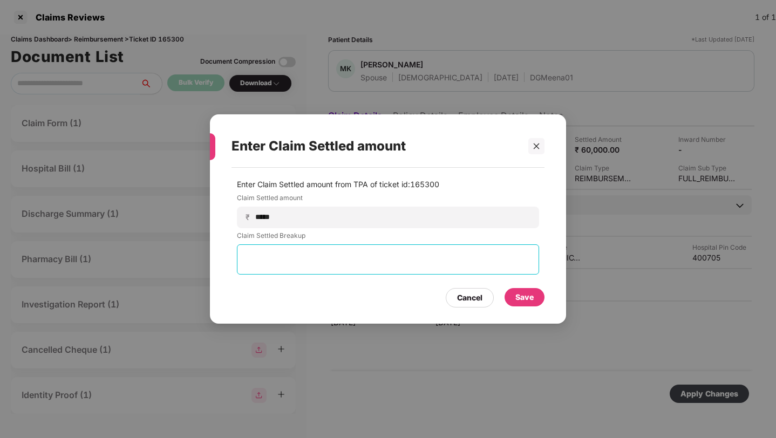
click at [287, 250] on textarea at bounding box center [388, 260] width 302 height 30
click at [520, 297] on div "Save" at bounding box center [525, 298] width 18 height 12
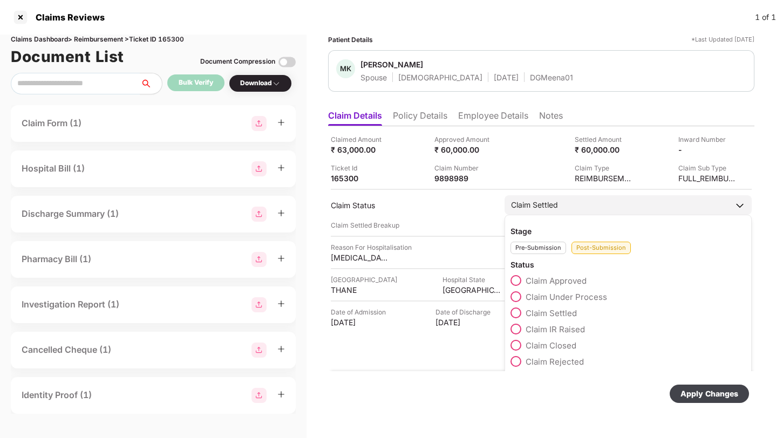
click at [544, 313] on span "Claim Settled" at bounding box center [551, 313] width 51 height 10
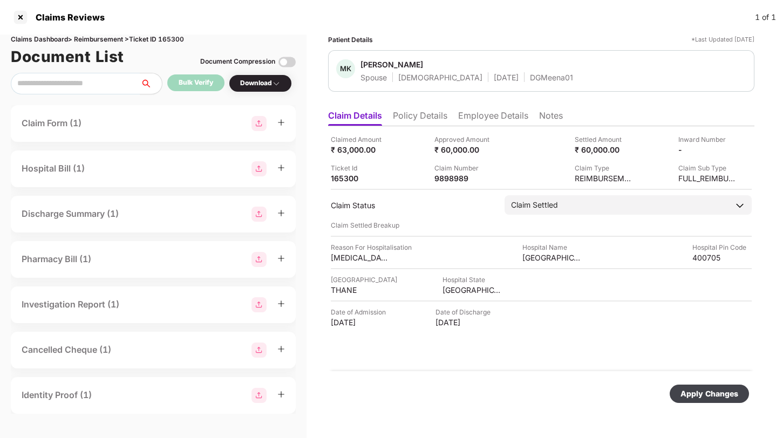
click at [467, 345] on div "Claimed Amount ₹ 63,000.00 Approved Amount ₹ 60,000.00 Settled Amount ₹ 60,000.…" at bounding box center [541, 248] width 426 height 245
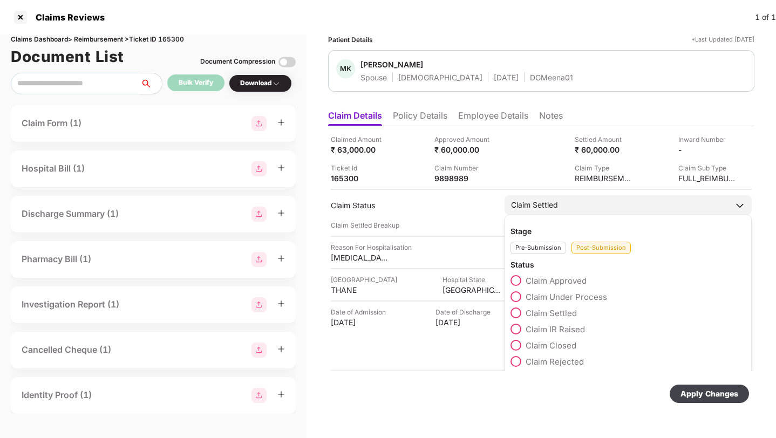
click at [554, 282] on span "Claim Approved" at bounding box center [556, 281] width 61 height 10
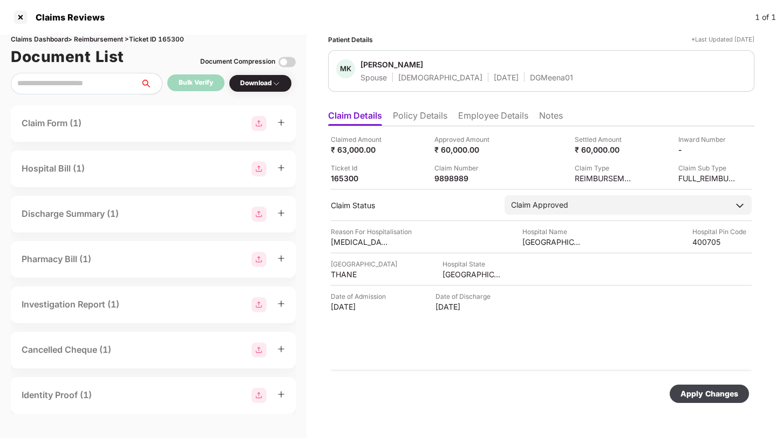
click at [709, 394] on div "Apply Changes" at bounding box center [710, 394] width 58 height 12
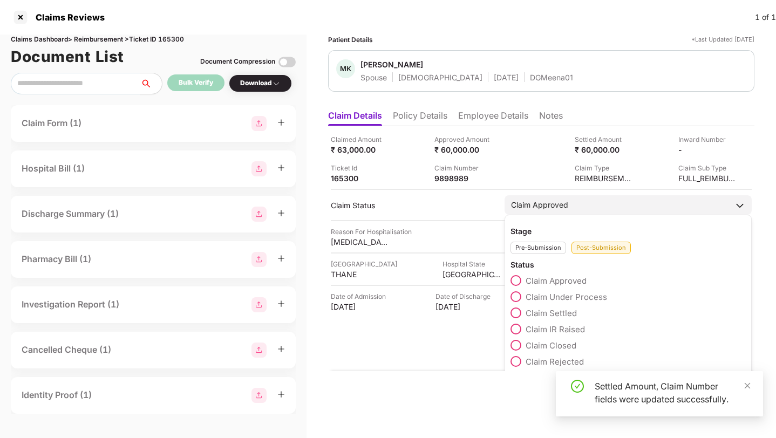
click at [572, 208] on div "Claim Approved" at bounding box center [628, 204] width 247 height 19
click at [554, 316] on span "Claim Settled" at bounding box center [551, 313] width 51 height 10
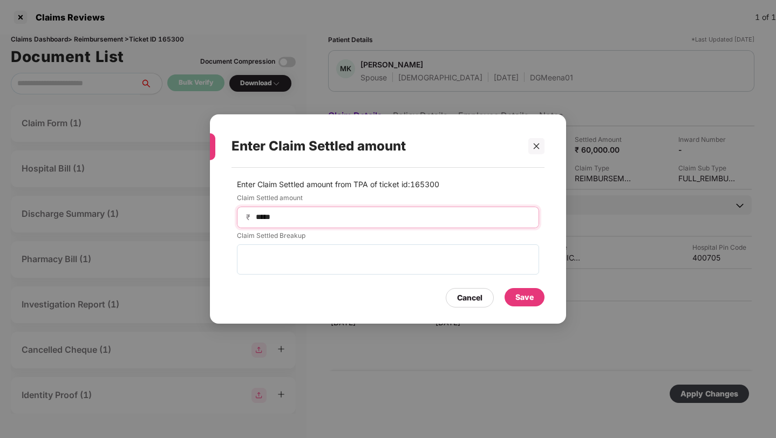
drag, startPoint x: 264, startPoint y: 216, endPoint x: 245, endPoint y: 218, distance: 19.5
click at [245, 218] on div "₹ *****" at bounding box center [388, 218] width 302 height 22
type input "*****"
click at [532, 299] on div "Save" at bounding box center [525, 298] width 18 height 12
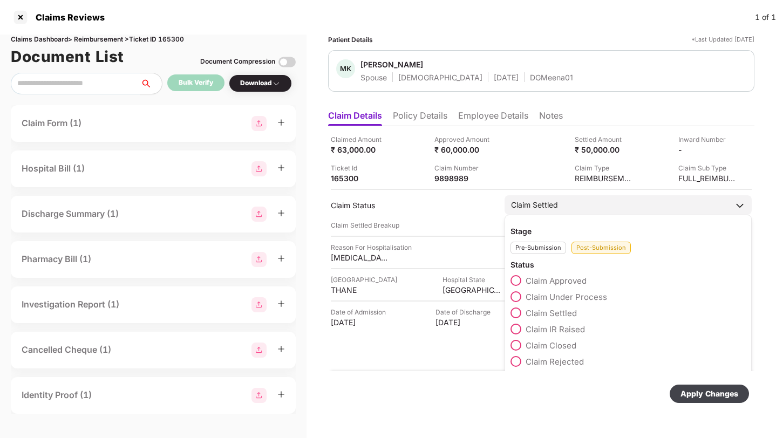
click at [553, 281] on span "Claim Approved" at bounding box center [556, 281] width 61 height 10
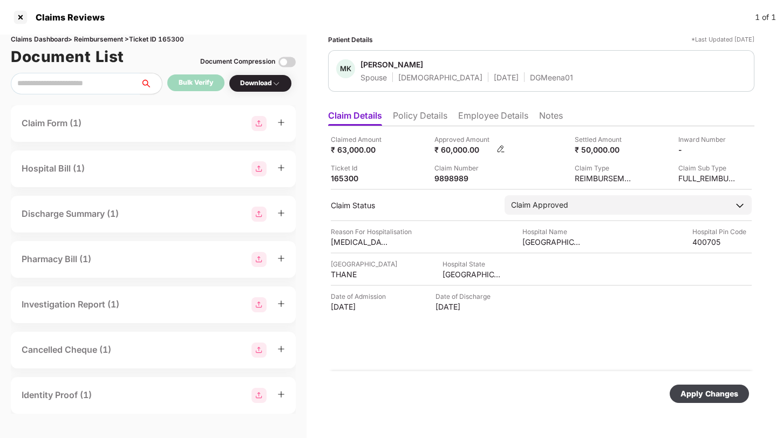
click at [499, 148] on img at bounding box center [501, 149] width 9 height 9
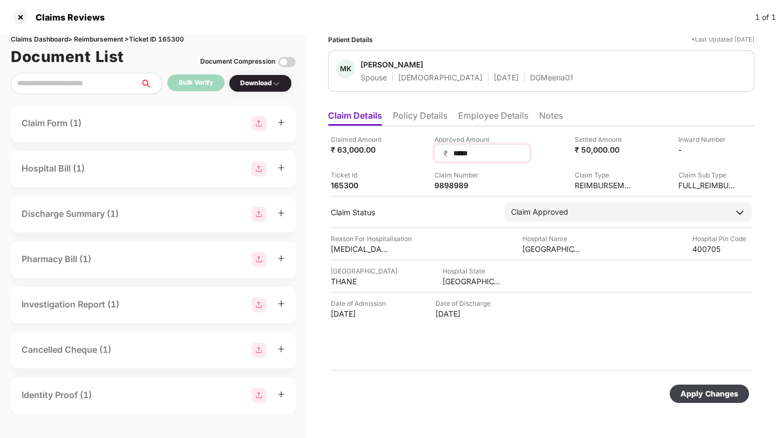
click at [457, 154] on input "*****" at bounding box center [486, 153] width 69 height 11
type input "*****"
click at [689, 392] on div "Apply Changes" at bounding box center [710, 394] width 58 height 12
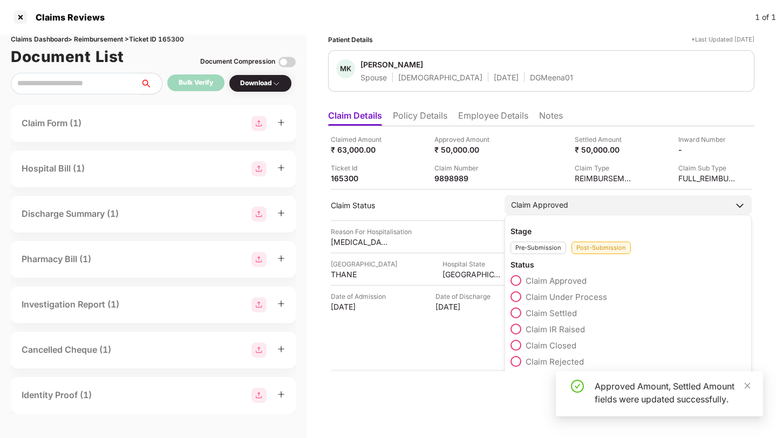
click at [545, 311] on span "Claim Settled" at bounding box center [551, 313] width 51 height 10
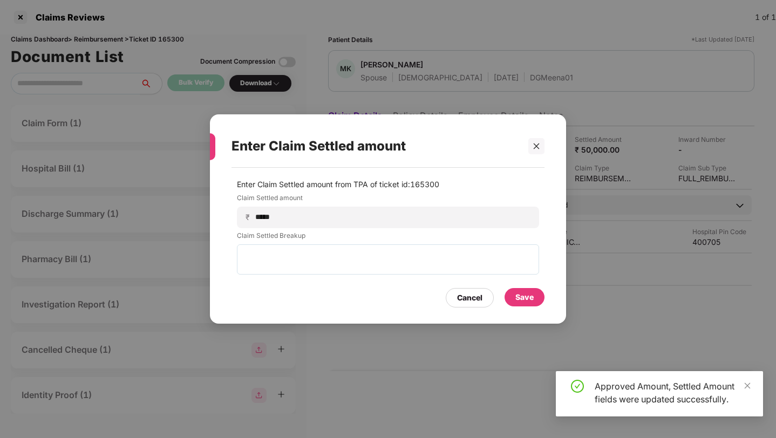
click at [532, 300] on div "Save" at bounding box center [525, 298] width 18 height 12
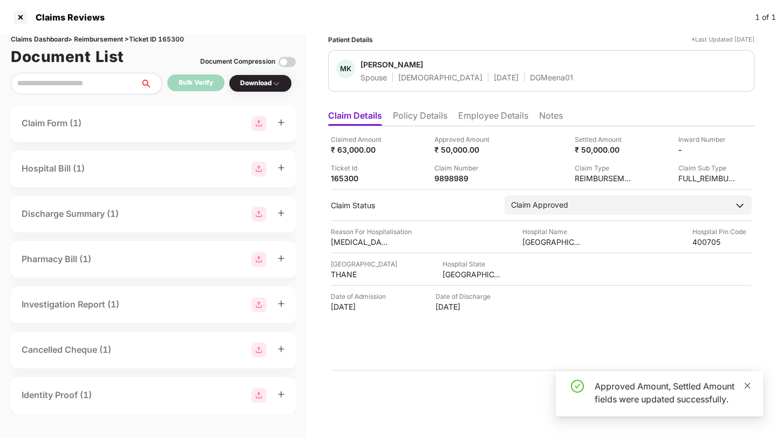
click at [750, 387] on icon "close" at bounding box center [748, 386] width 8 height 8
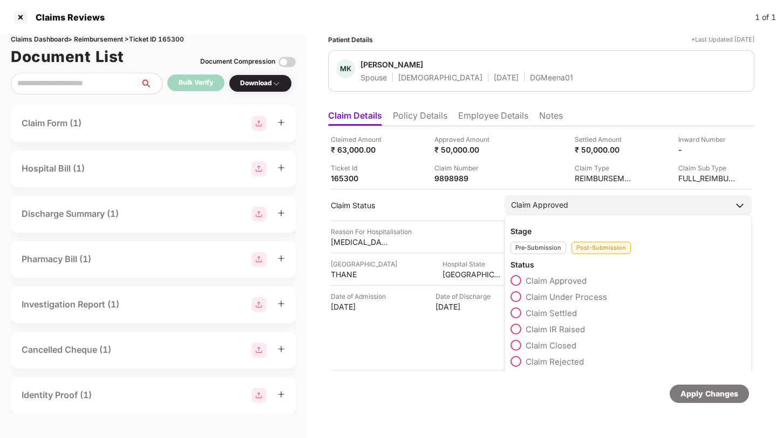
click at [618, 199] on div "Claim Approved" at bounding box center [628, 204] width 247 height 19
click at [539, 313] on span "Claim Settled" at bounding box center [551, 313] width 51 height 10
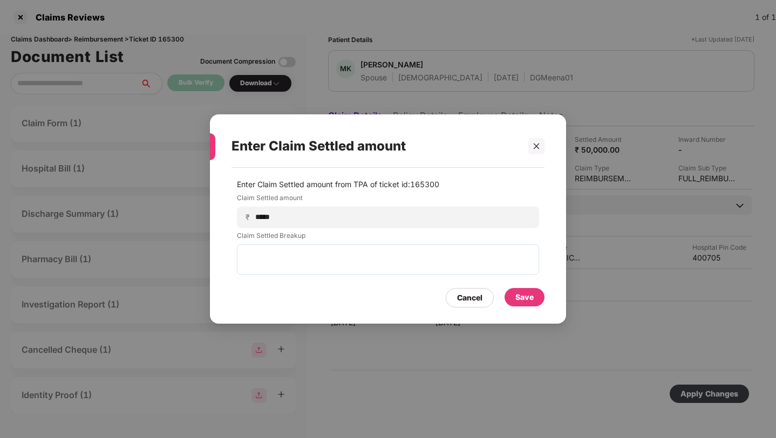
click at [521, 294] on div "Save" at bounding box center [525, 298] width 18 height 12
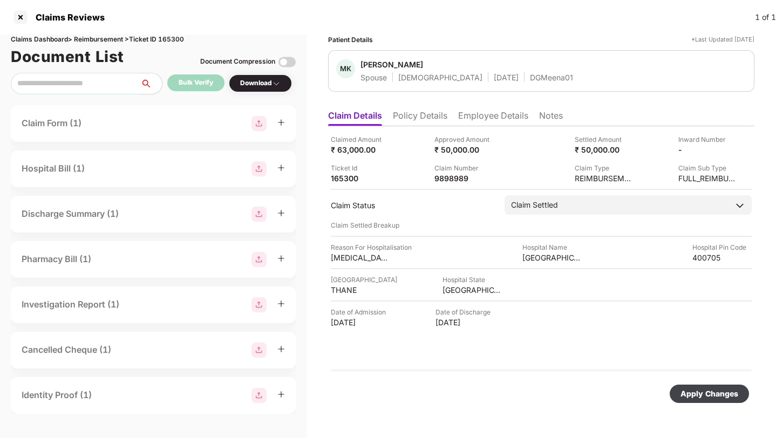
click at [705, 387] on div "Apply Changes" at bounding box center [709, 394] width 79 height 18
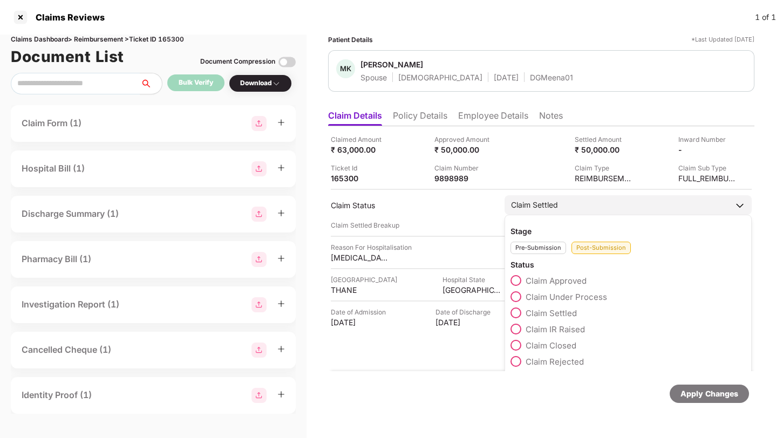
click at [557, 207] on div "Claim Settled" at bounding box center [534, 205] width 47 height 12
click at [549, 249] on div "Pre-Submission" at bounding box center [539, 248] width 56 height 12
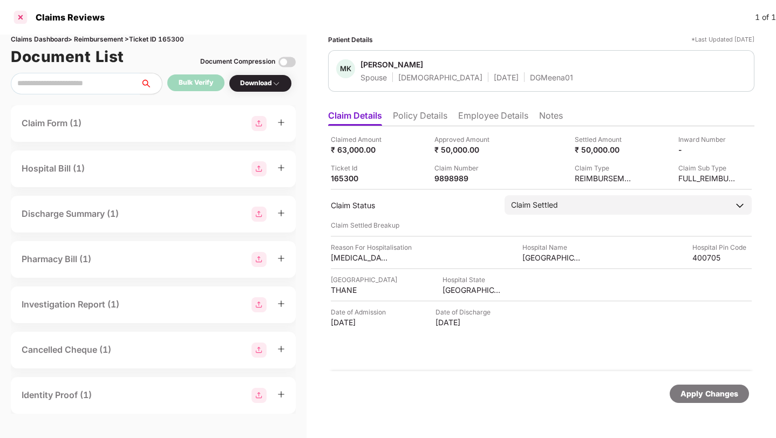
click at [20, 14] on div at bounding box center [20, 17] width 17 height 17
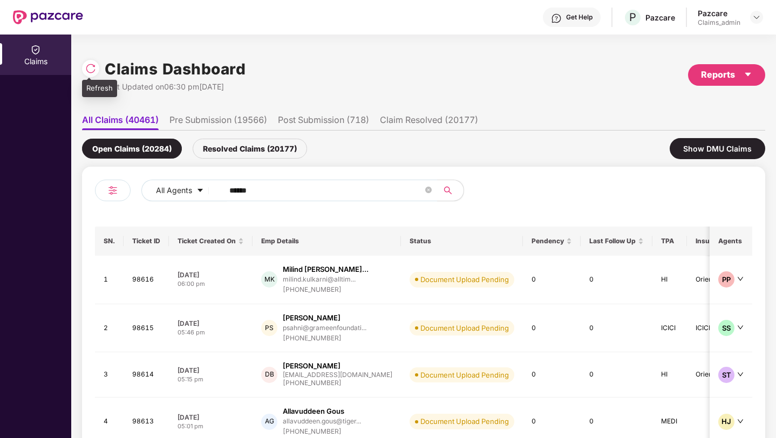
click at [89, 72] on img at bounding box center [90, 68] width 11 height 11
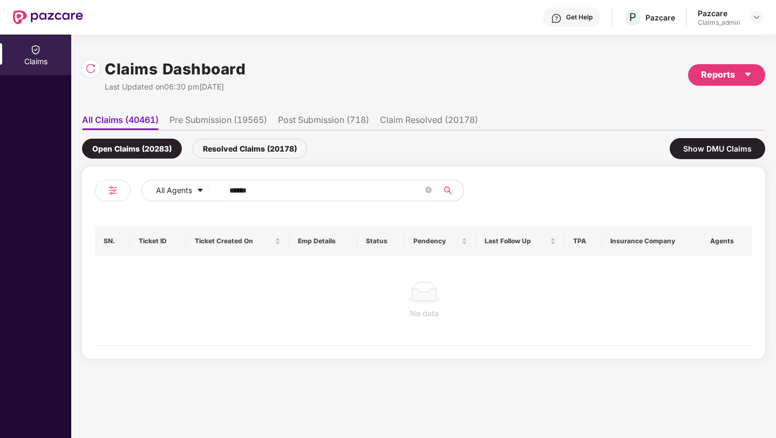
click at [269, 187] on input "******" at bounding box center [326, 190] width 194 height 16
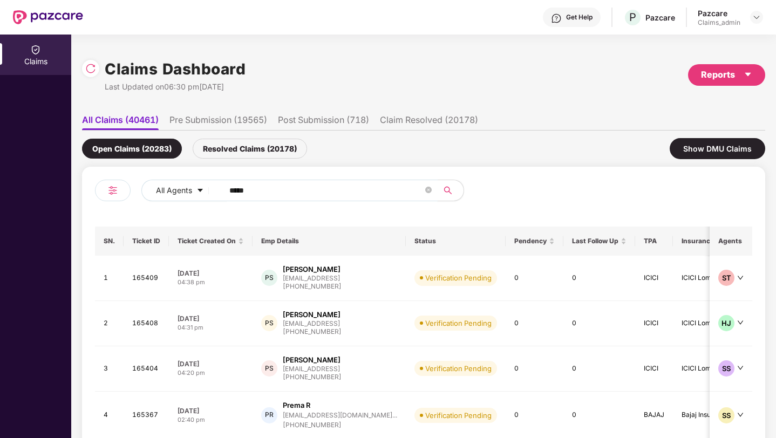
type input "******"
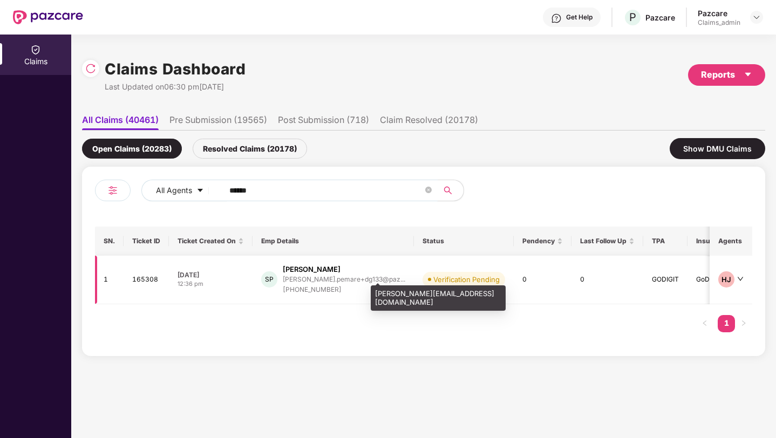
click at [325, 276] on div "[PERSON_NAME].pemare+dg133@paz..." at bounding box center [344, 279] width 123 height 7
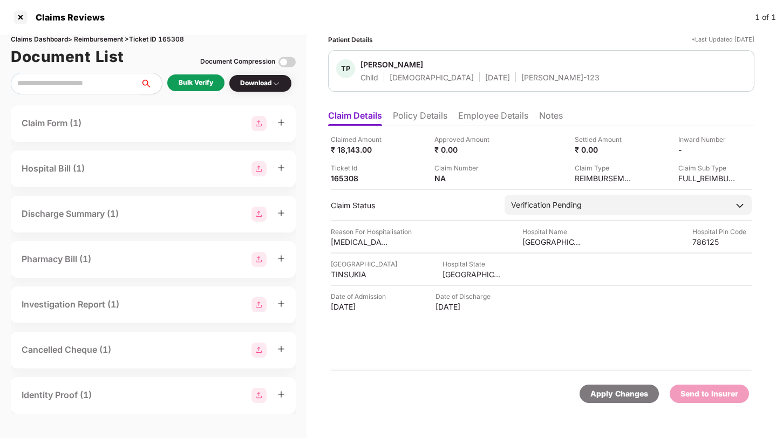
click at [204, 84] on div "Bulk Verify" at bounding box center [196, 83] width 35 height 10
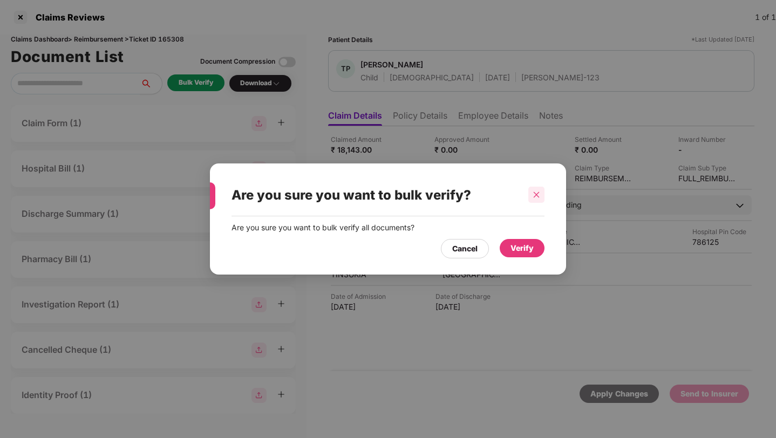
click at [532, 194] on div at bounding box center [537, 195] width 16 height 16
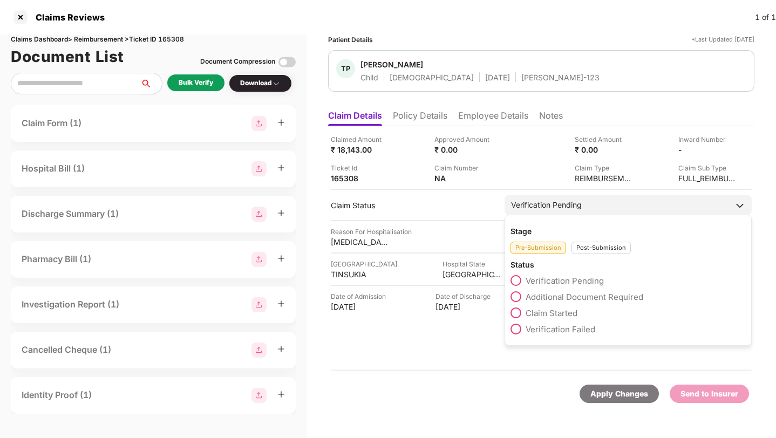
click at [546, 328] on span "Verification Failed" at bounding box center [561, 329] width 70 height 10
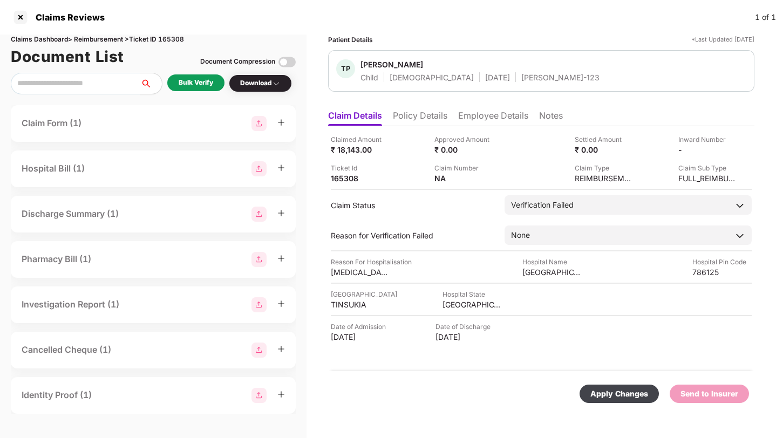
click at [612, 391] on div "Apply Changes" at bounding box center [620, 394] width 58 height 12
